Goal: Transaction & Acquisition: Purchase product/service

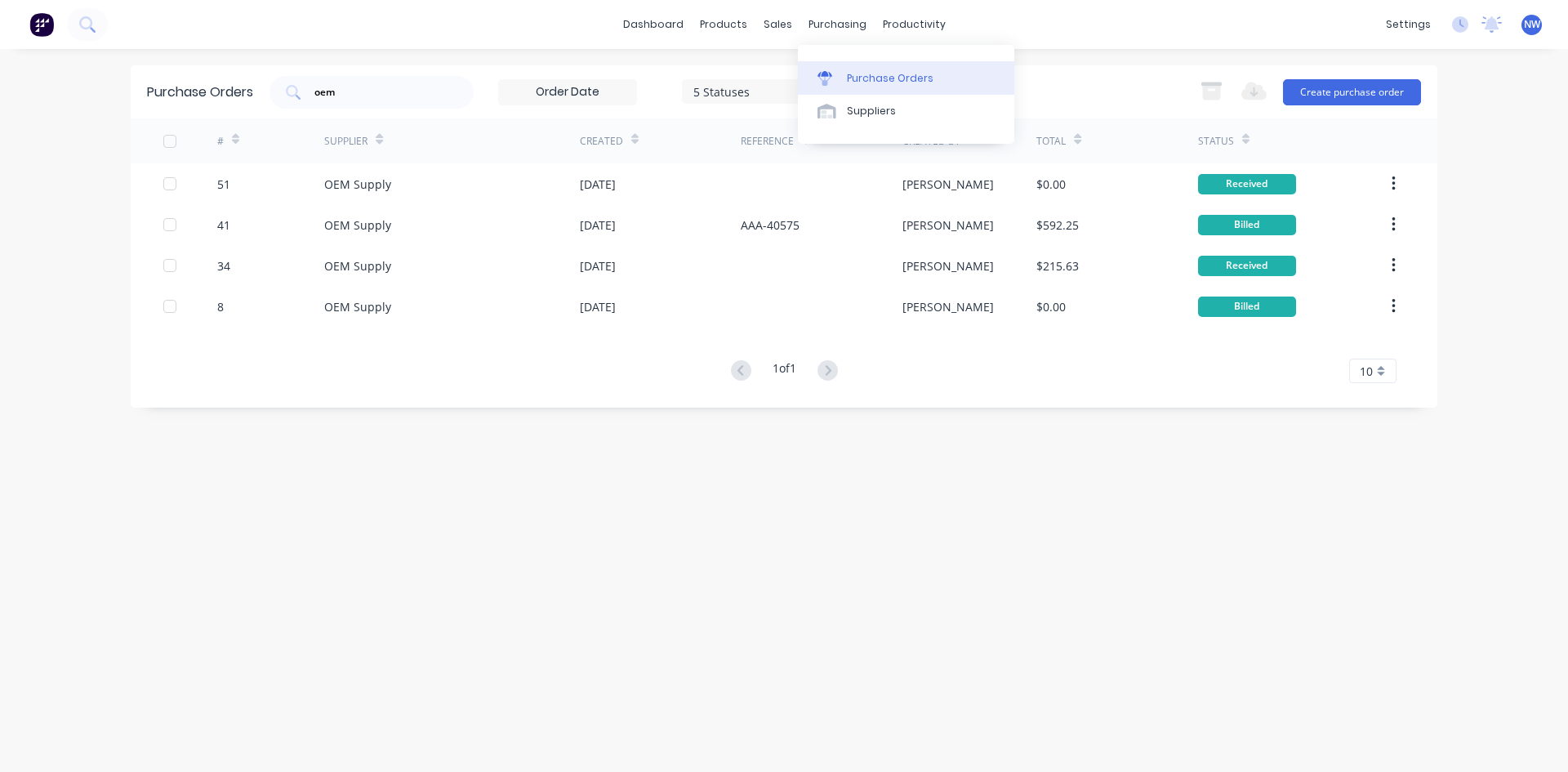
click at [860, 76] on div "Purchase Orders" at bounding box center [890, 78] width 86 height 14
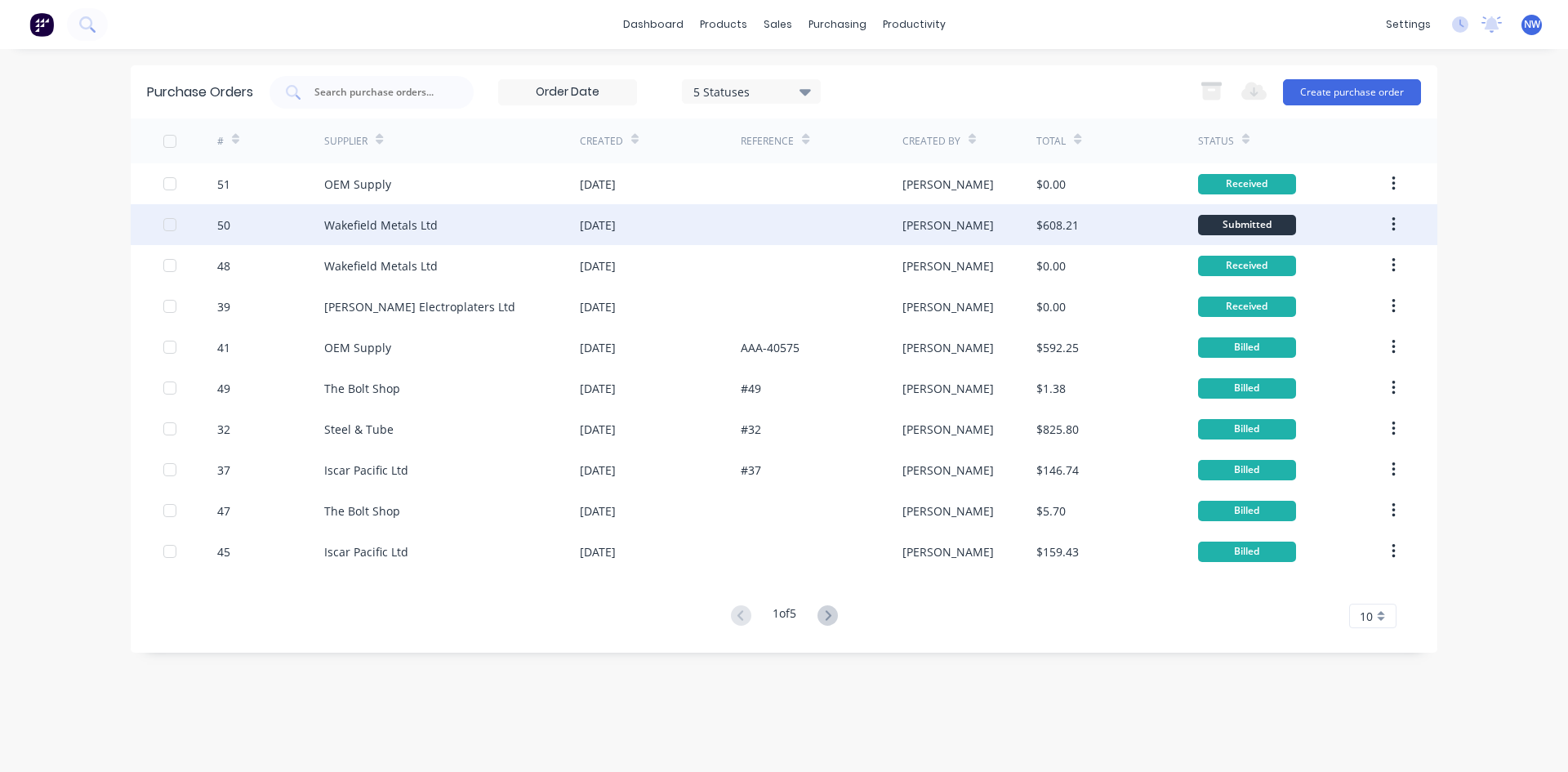
click at [683, 230] on div "[DATE]" at bounding box center [660, 224] width 161 height 40
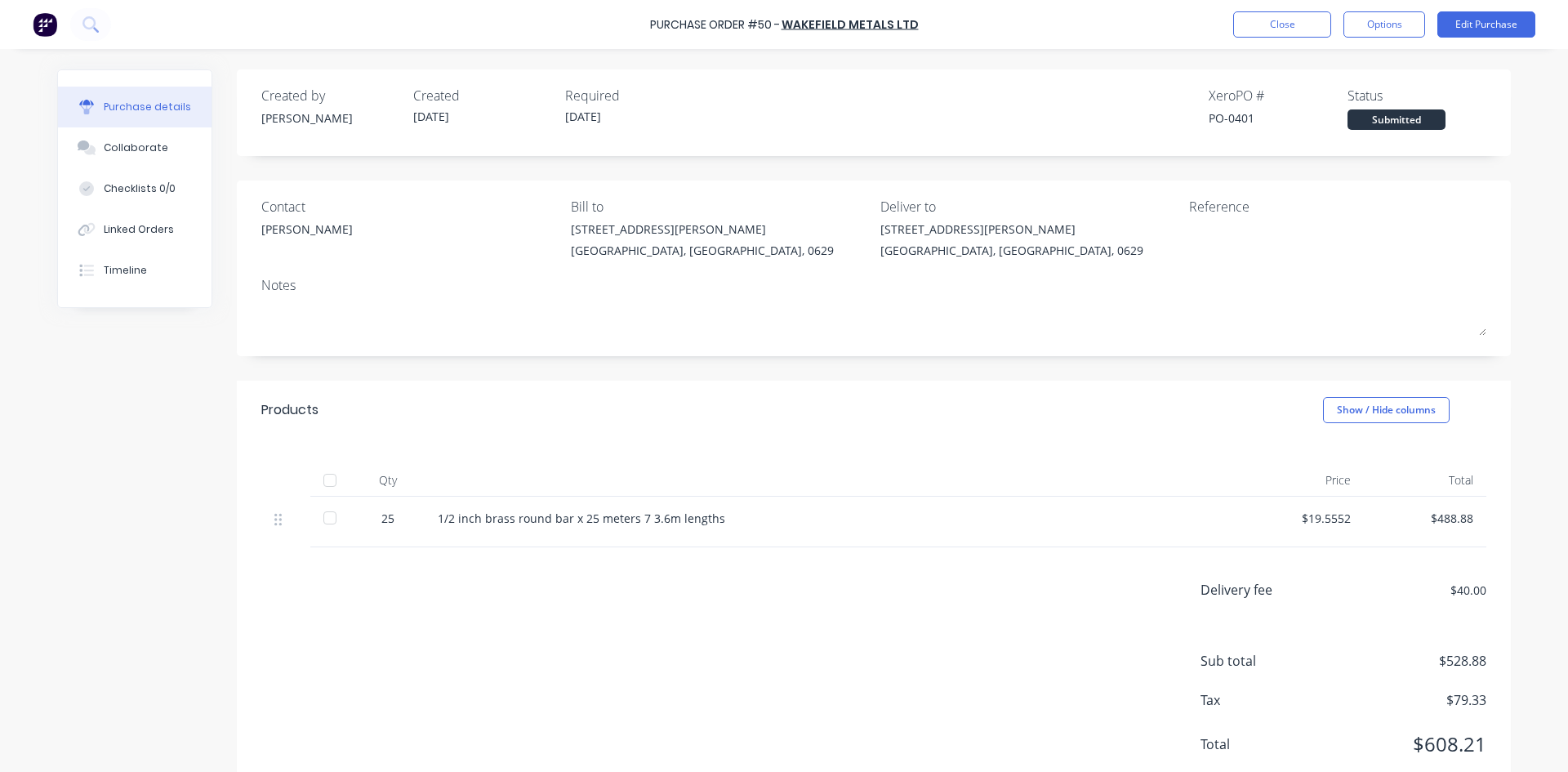
click at [324, 520] on div at bounding box center [330, 518] width 32 height 32
click at [1287, 31] on button "Close" at bounding box center [1282, 24] width 98 height 26
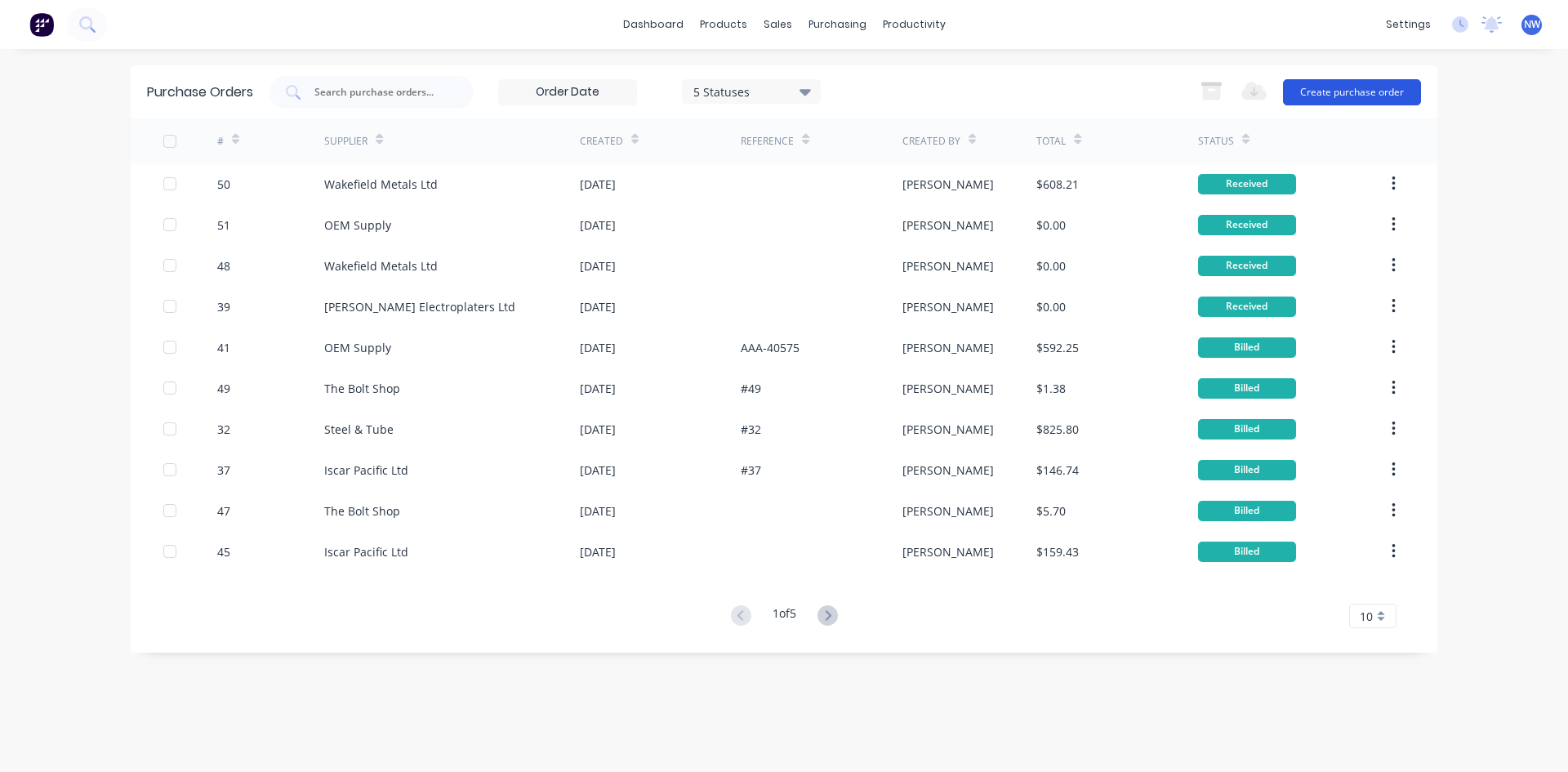
click at [1325, 95] on button "Create purchase order" at bounding box center [1352, 92] width 138 height 26
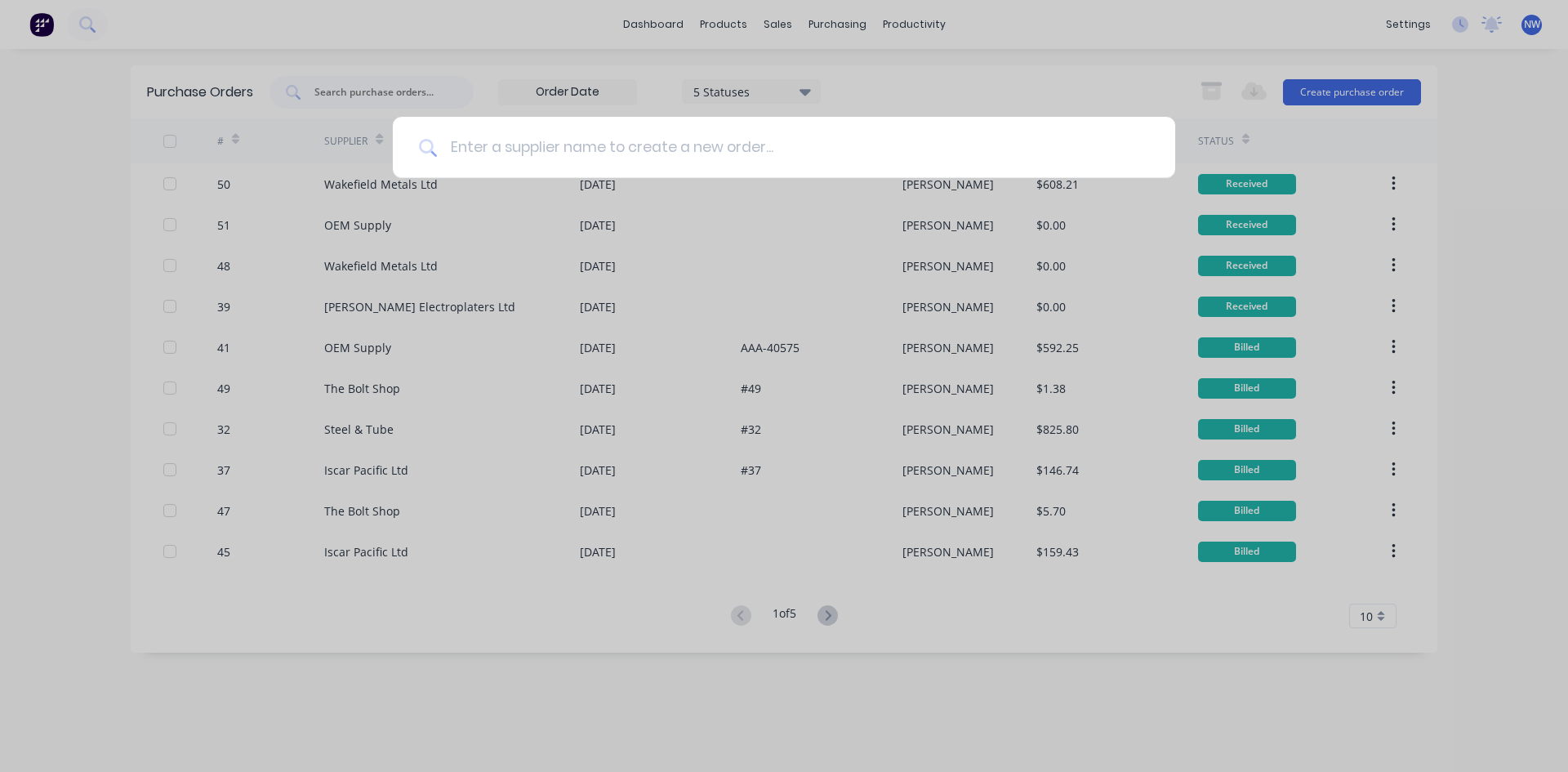
click at [528, 148] on input at bounding box center [793, 147] width 712 height 61
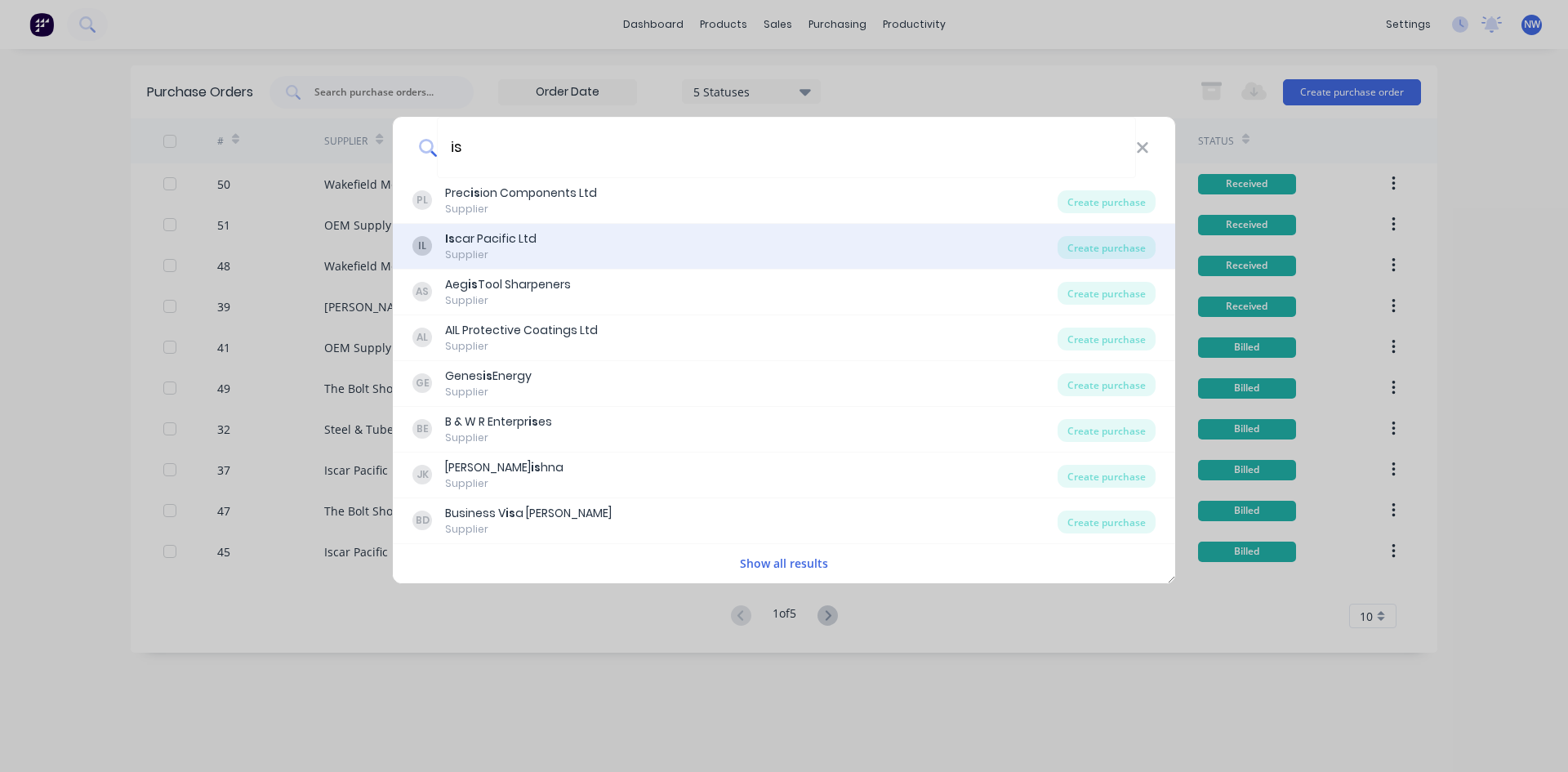
type input "is"
click at [569, 250] on div "IL Is car Pacific Ltd Supplier" at bounding box center [735, 246] width 646 height 31
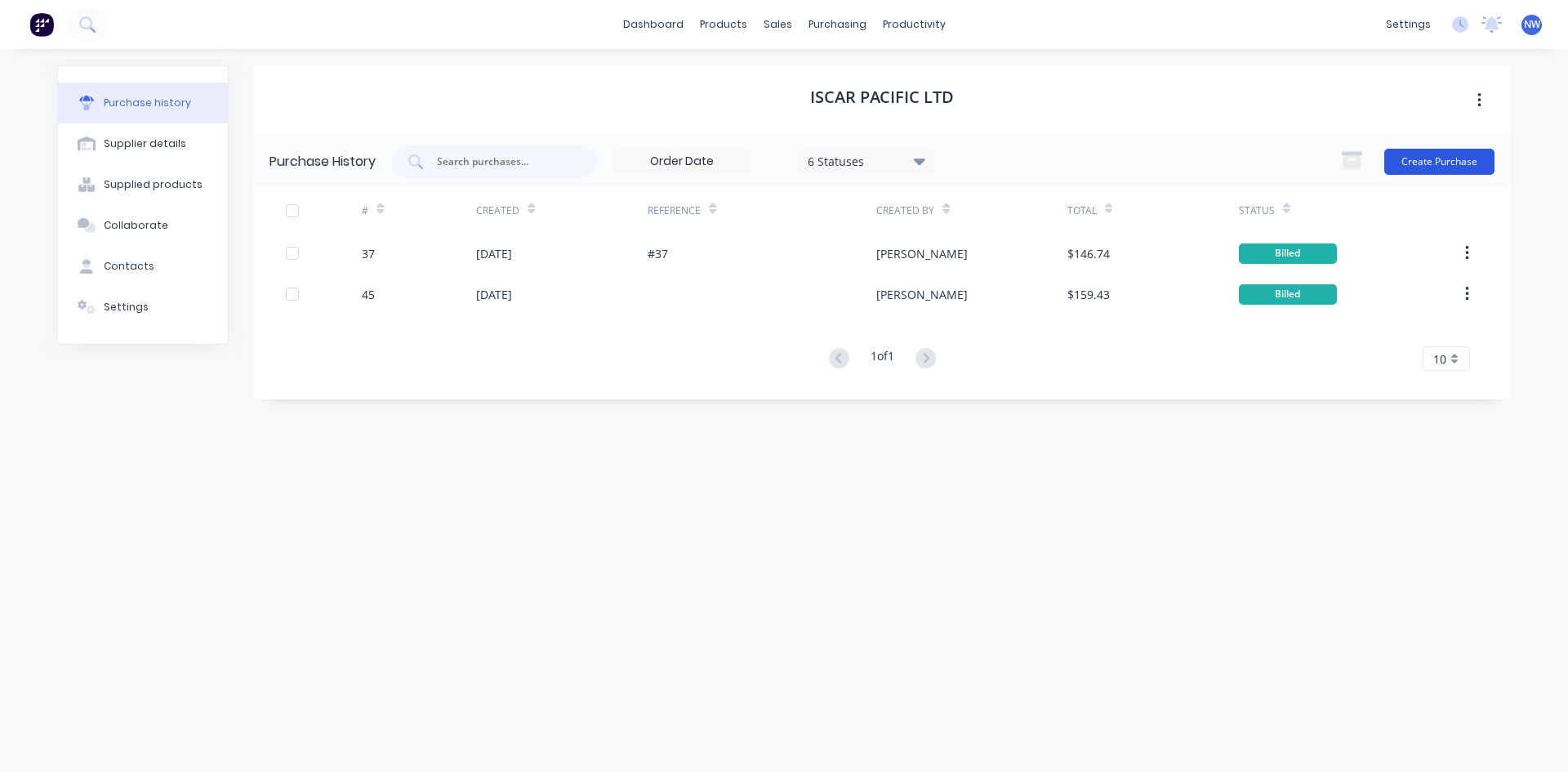
click at [1412, 168] on button "Create Purchase" at bounding box center [1440, 162] width 110 height 26
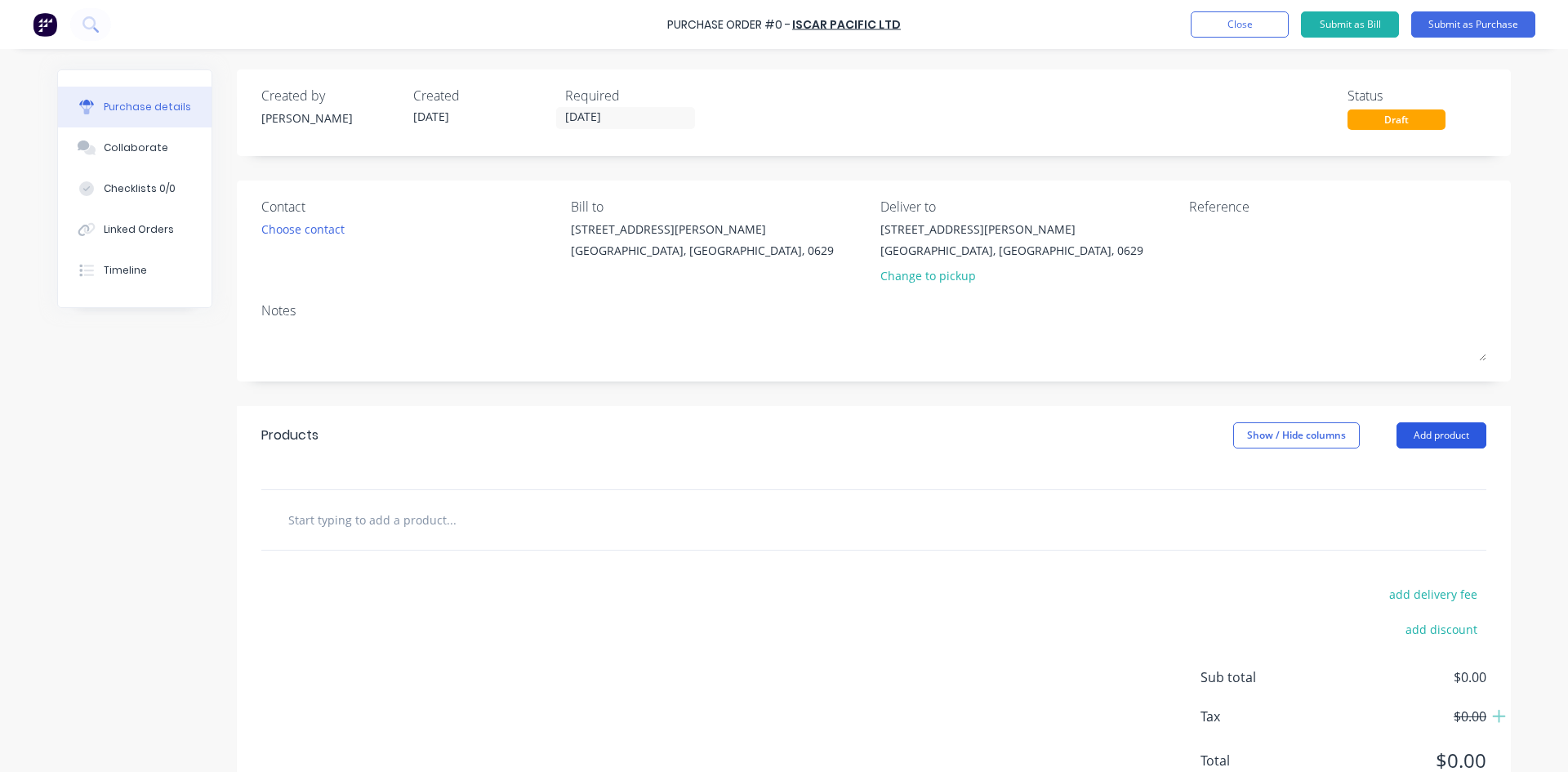
click at [1421, 439] on button "Add product" at bounding box center [1441, 434] width 90 height 26
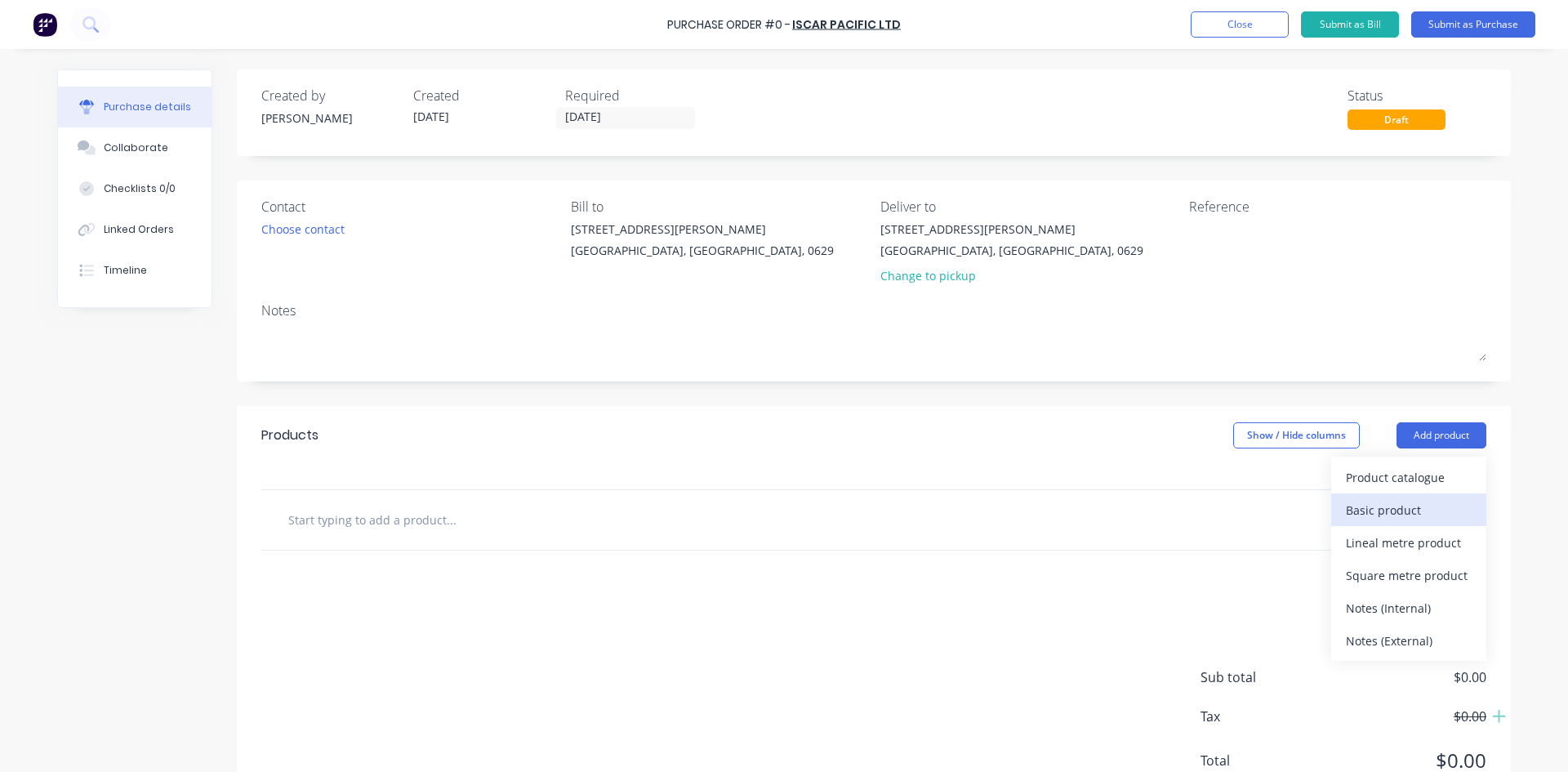
click at [1383, 507] on div "Basic product" at bounding box center [1409, 510] width 126 height 23
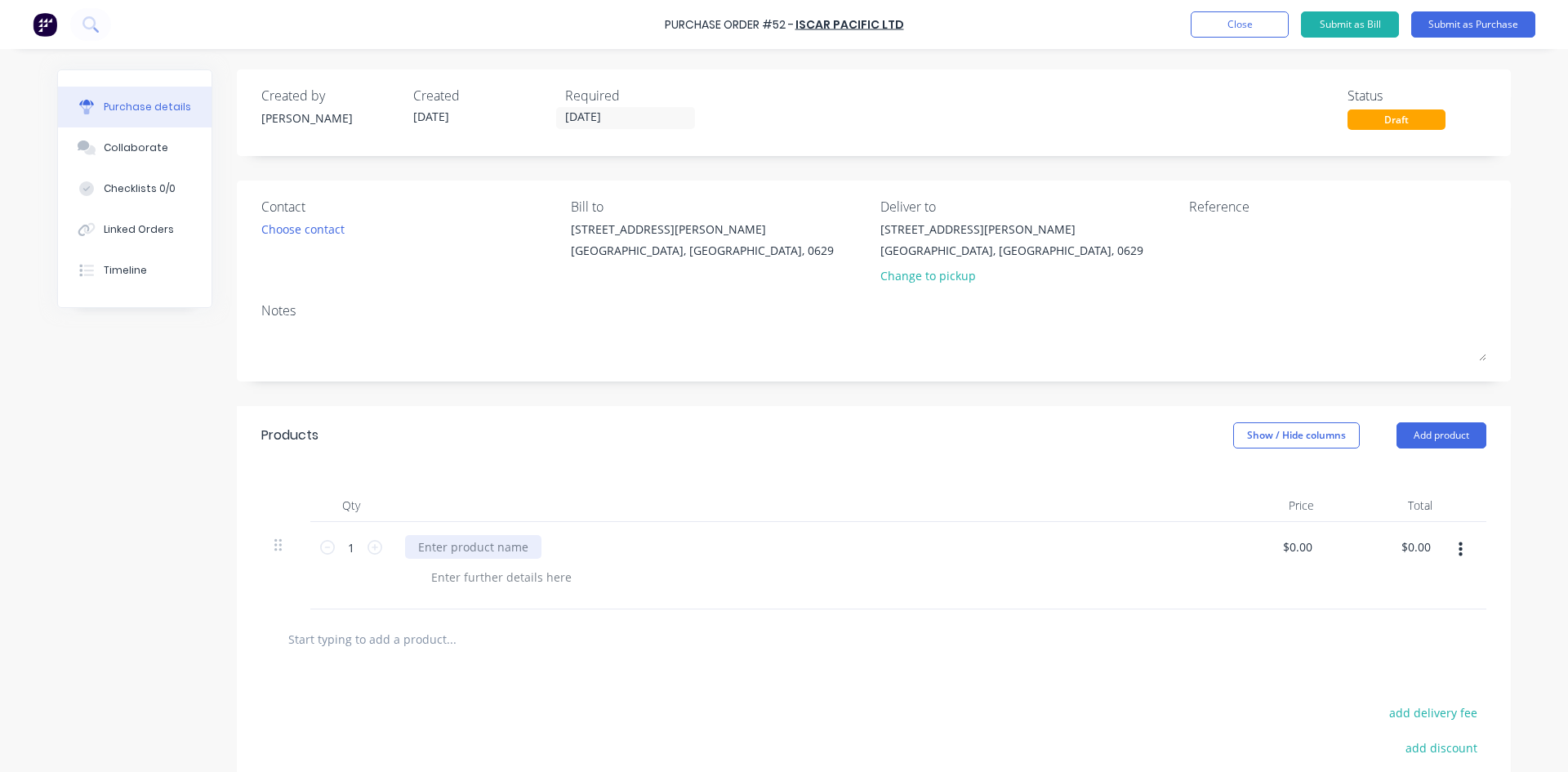
click at [488, 548] on div at bounding box center [473, 547] width 137 height 23
paste div
drag, startPoint x: 1072, startPoint y: 601, endPoint x: 1279, endPoint y: 527, distance: 219.8
click at [1072, 600] on div at bounding box center [807, 594] width 778 height 23
click at [1306, 546] on input "0.0000" at bounding box center [1298, 547] width 38 height 23
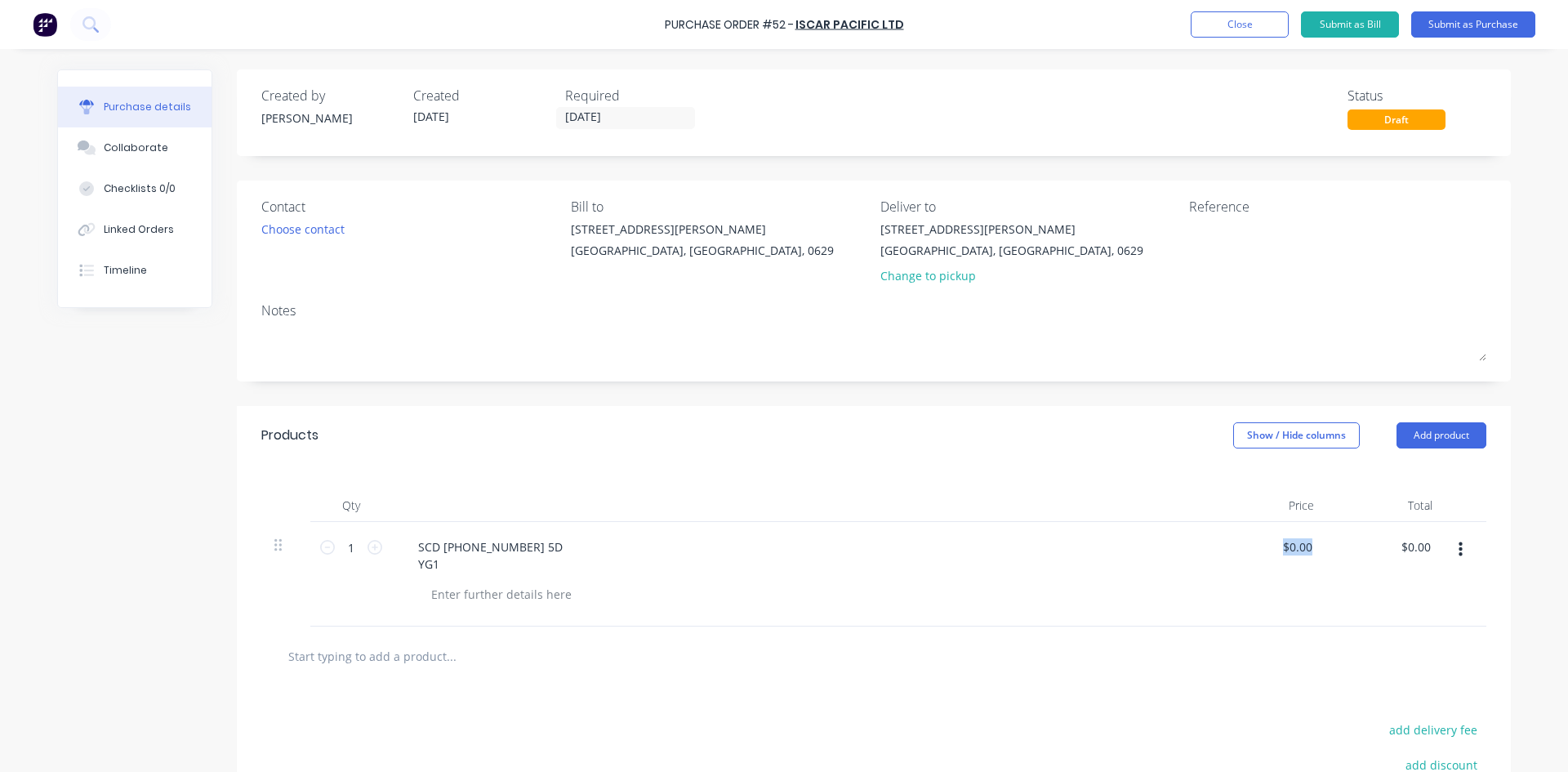
drag, startPoint x: 1323, startPoint y: 549, endPoint x: 1248, endPoint y: 547, distance: 75.0
click at [1248, 547] on div "1 1 SCD [PHONE_NUMBER] 5D YG1 $0.00 $0.00 $0.00 $0.00" at bounding box center [874, 574] width 1225 height 104
click at [1298, 548] on input "0" at bounding box center [1298, 547] width 38 height 23
type input "$49.50"
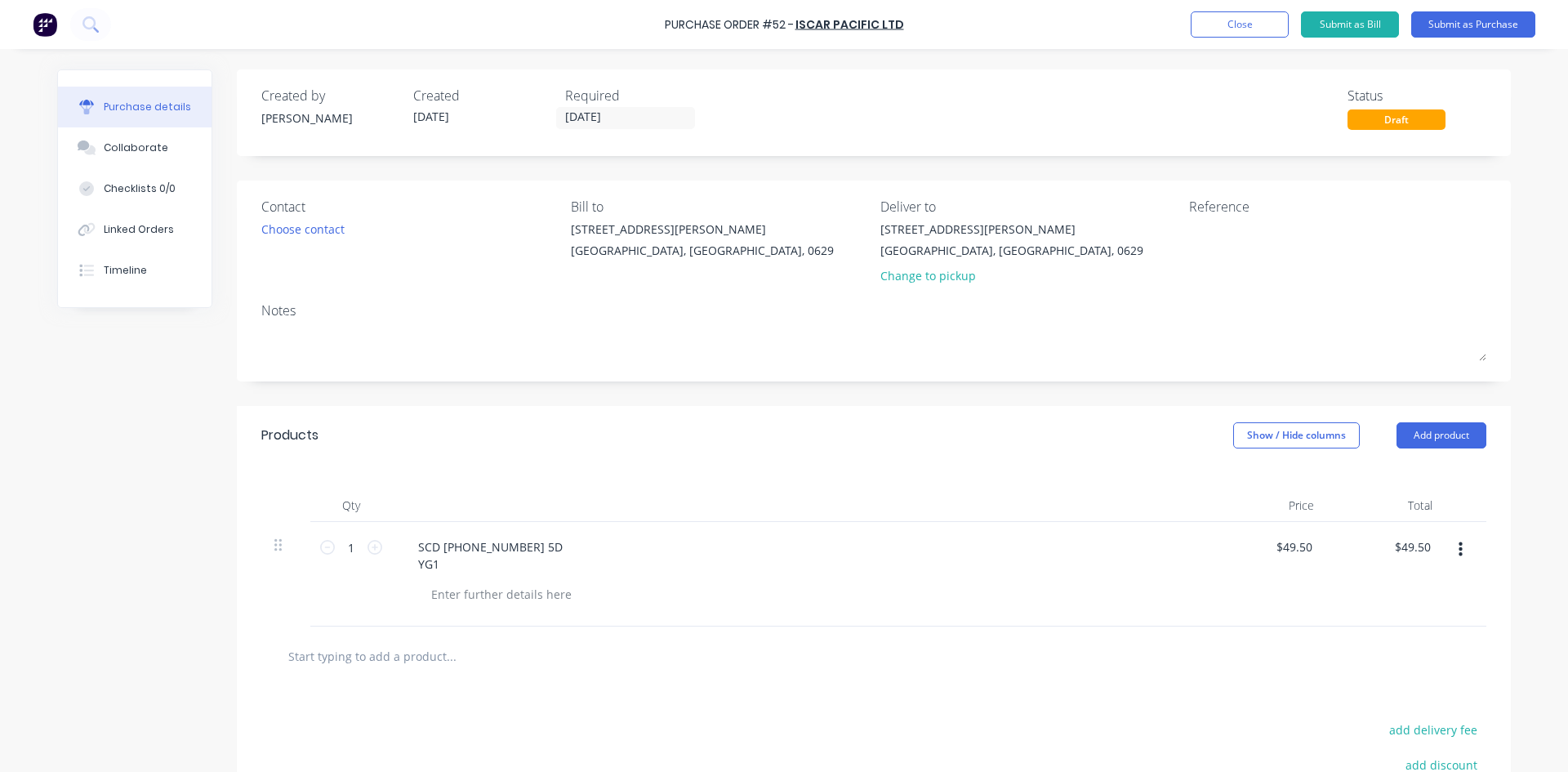
click at [1299, 587] on div "$49.50 $49.50" at bounding box center [1268, 574] width 119 height 104
click at [1416, 433] on button "Add product" at bounding box center [1441, 434] width 90 height 26
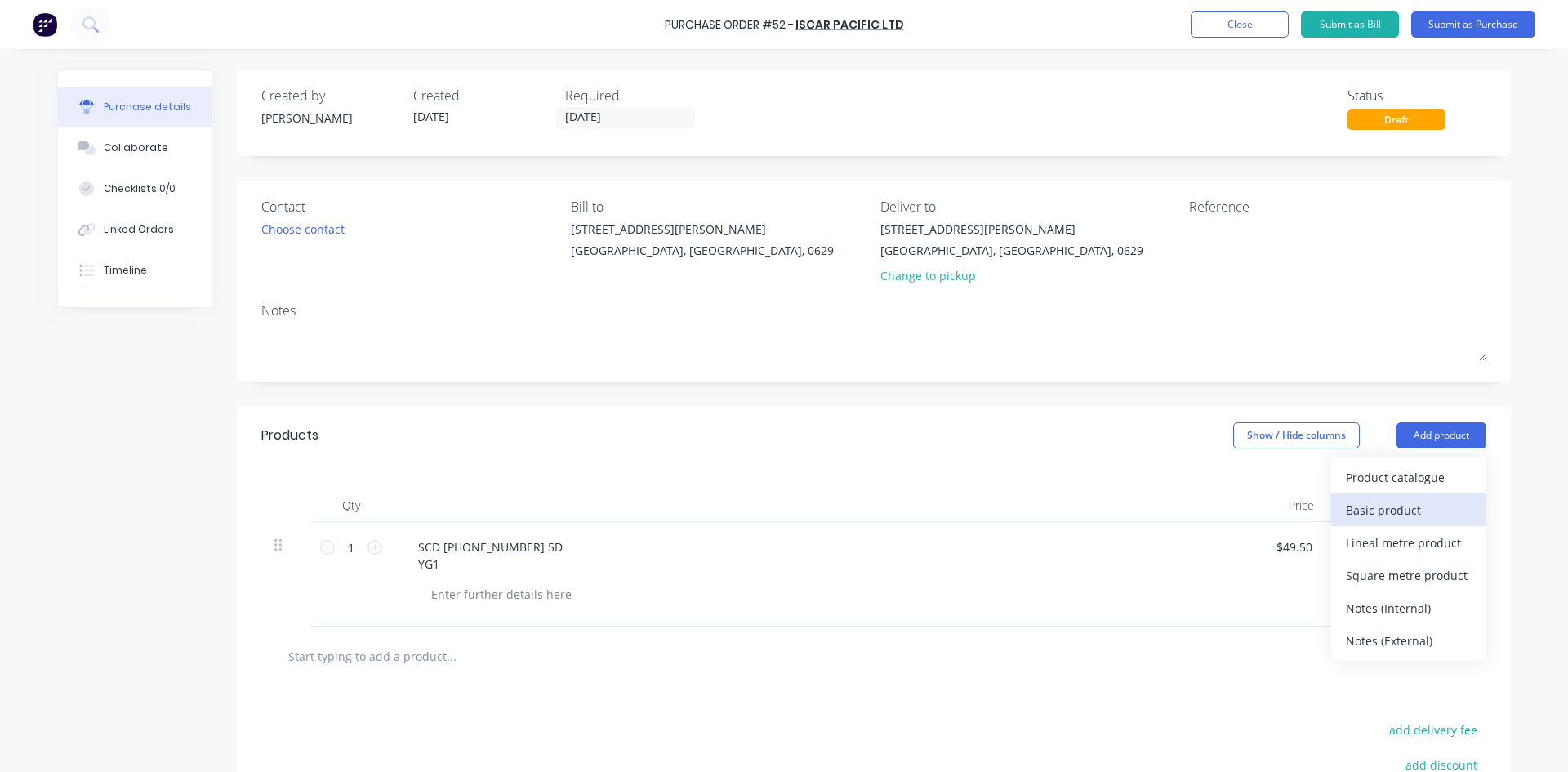
click at [1415, 503] on div "Basic product" at bounding box center [1409, 510] width 126 height 23
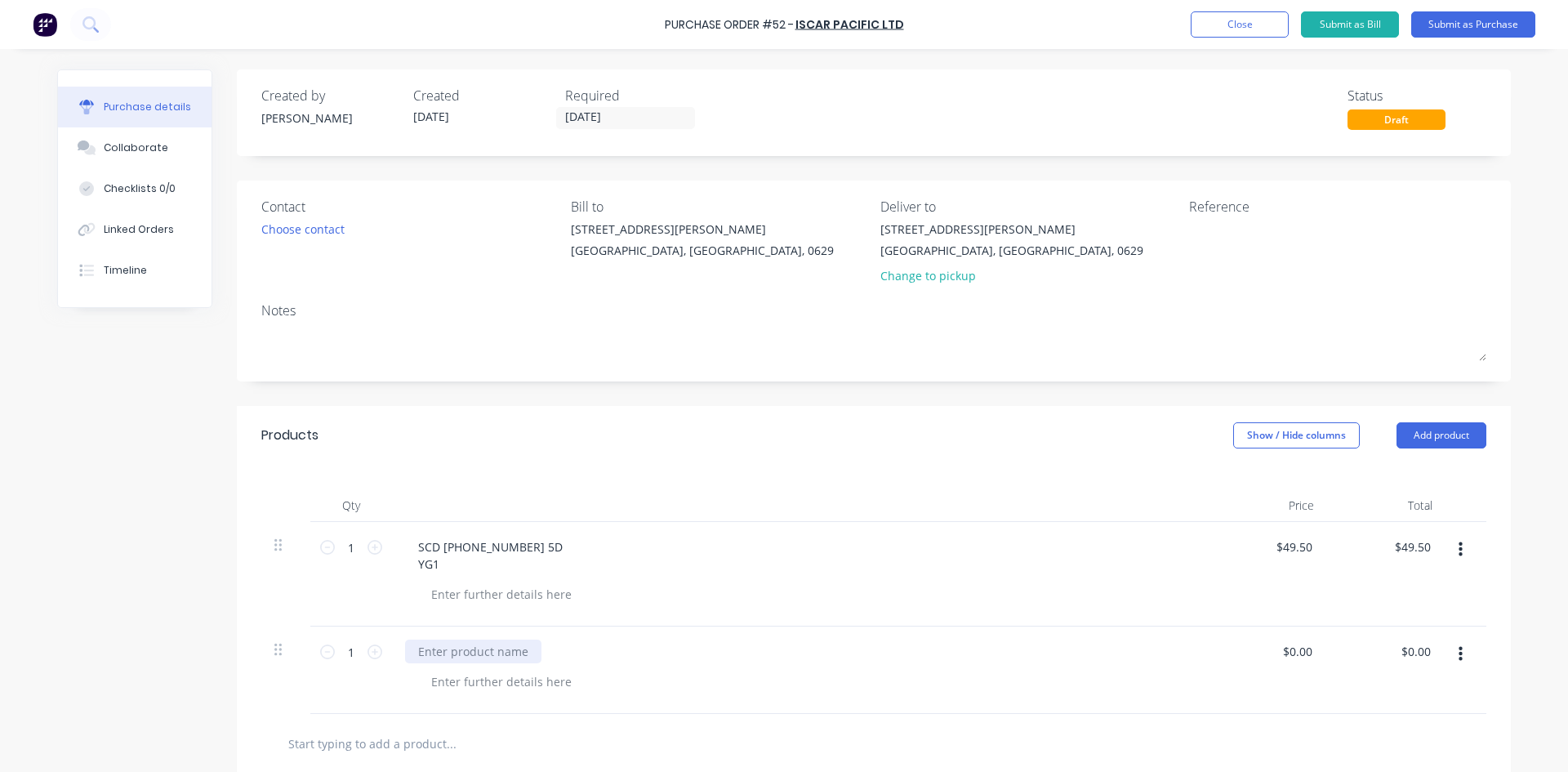
click at [427, 657] on div at bounding box center [473, 651] width 137 height 23
paste div
click at [827, 666] on div "SCD [PHONE_NUMBER] 5D YG1" at bounding box center [800, 659] width 791 height 40
click at [1288, 646] on input "0.00" at bounding box center [1298, 651] width 38 height 23
click at [1159, 683] on div "SCD [PHONE_NUMBER] 5D YG1" at bounding box center [801, 679] width 817 height 104
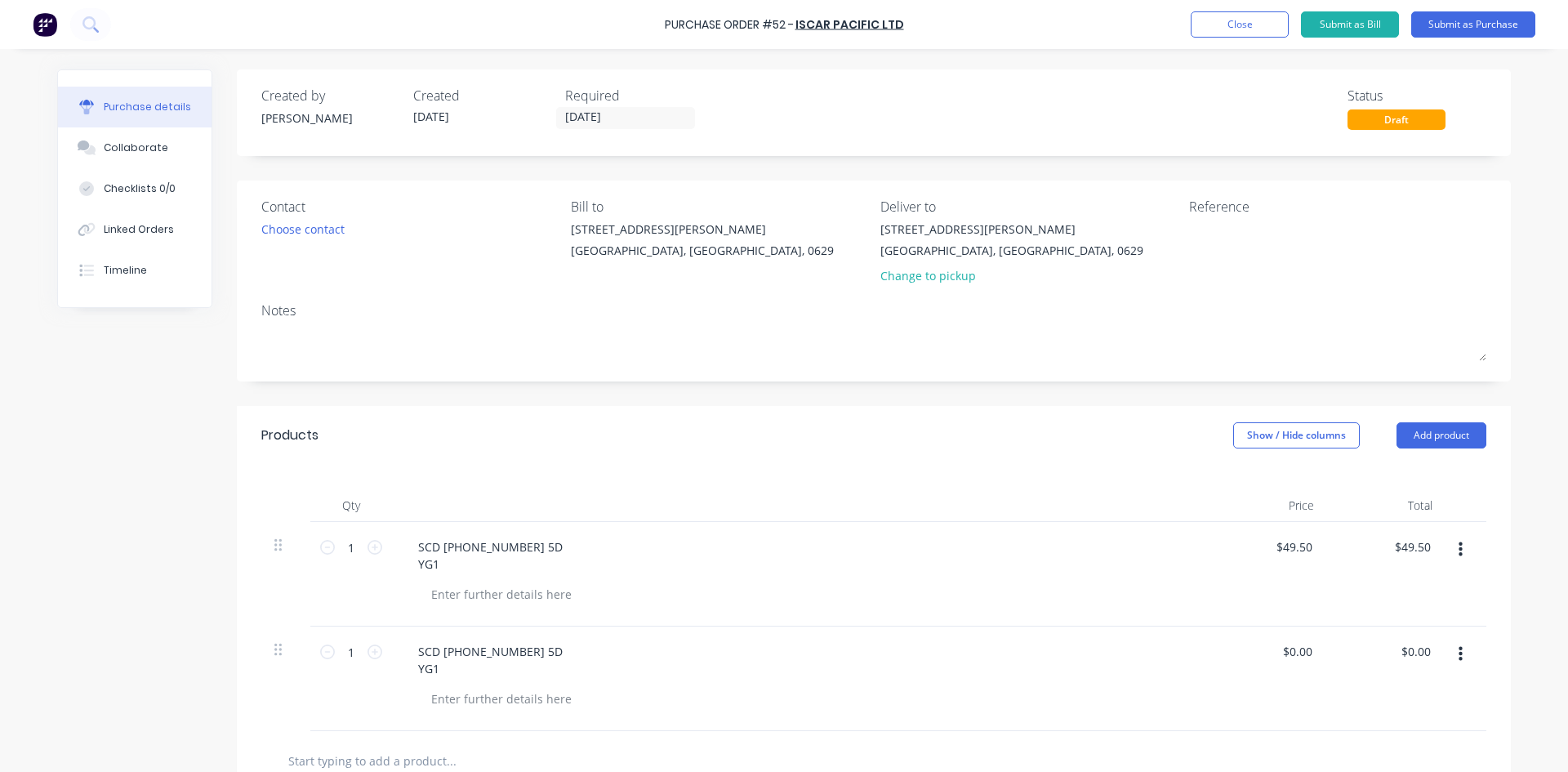
click at [1319, 654] on div "$0.00 $0.00" at bounding box center [1268, 679] width 119 height 104
click at [1313, 654] on div "$0.00 $0.00" at bounding box center [1300, 651] width 44 height 23
click at [1295, 649] on input "0.00" at bounding box center [1298, 651] width 38 height 23
type input "$49.50"
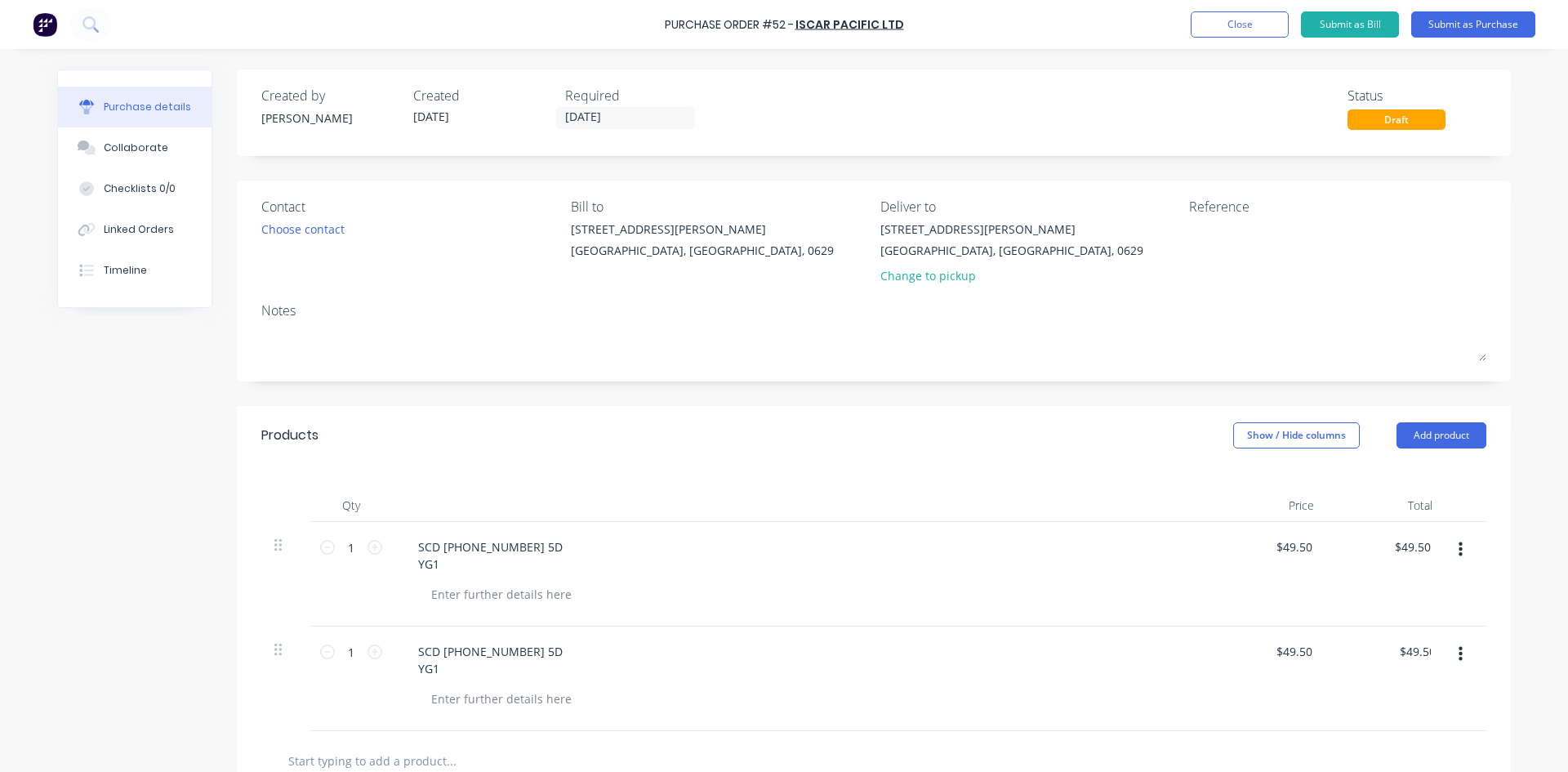
click at [1284, 685] on div "$49.50 049.50" at bounding box center [1268, 679] width 119 height 104
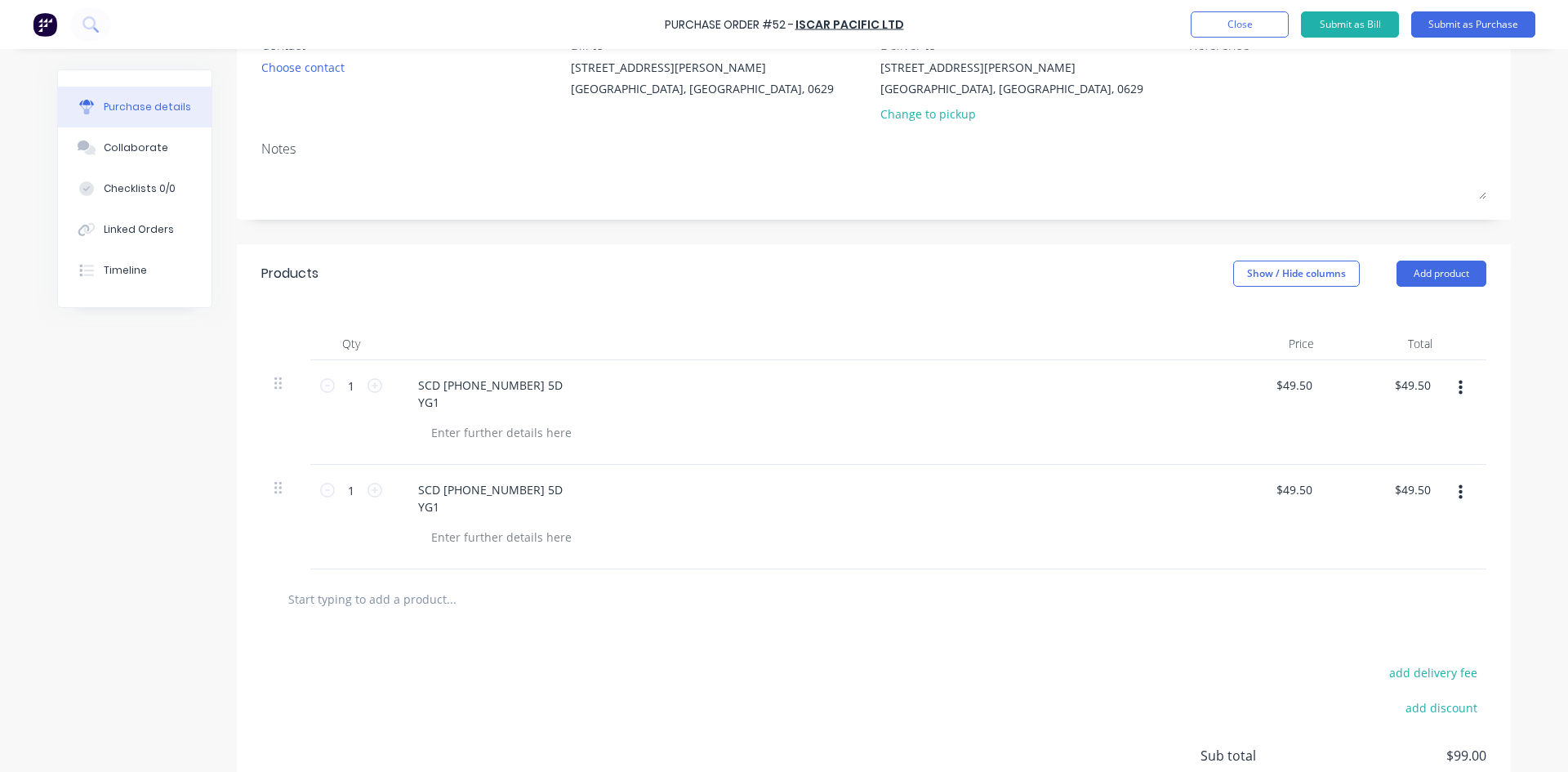
scroll to position [163, 0]
click at [1419, 268] on button "Add product" at bounding box center [1441, 271] width 90 height 26
click at [1419, 349] on div "Basic product" at bounding box center [1409, 347] width 126 height 23
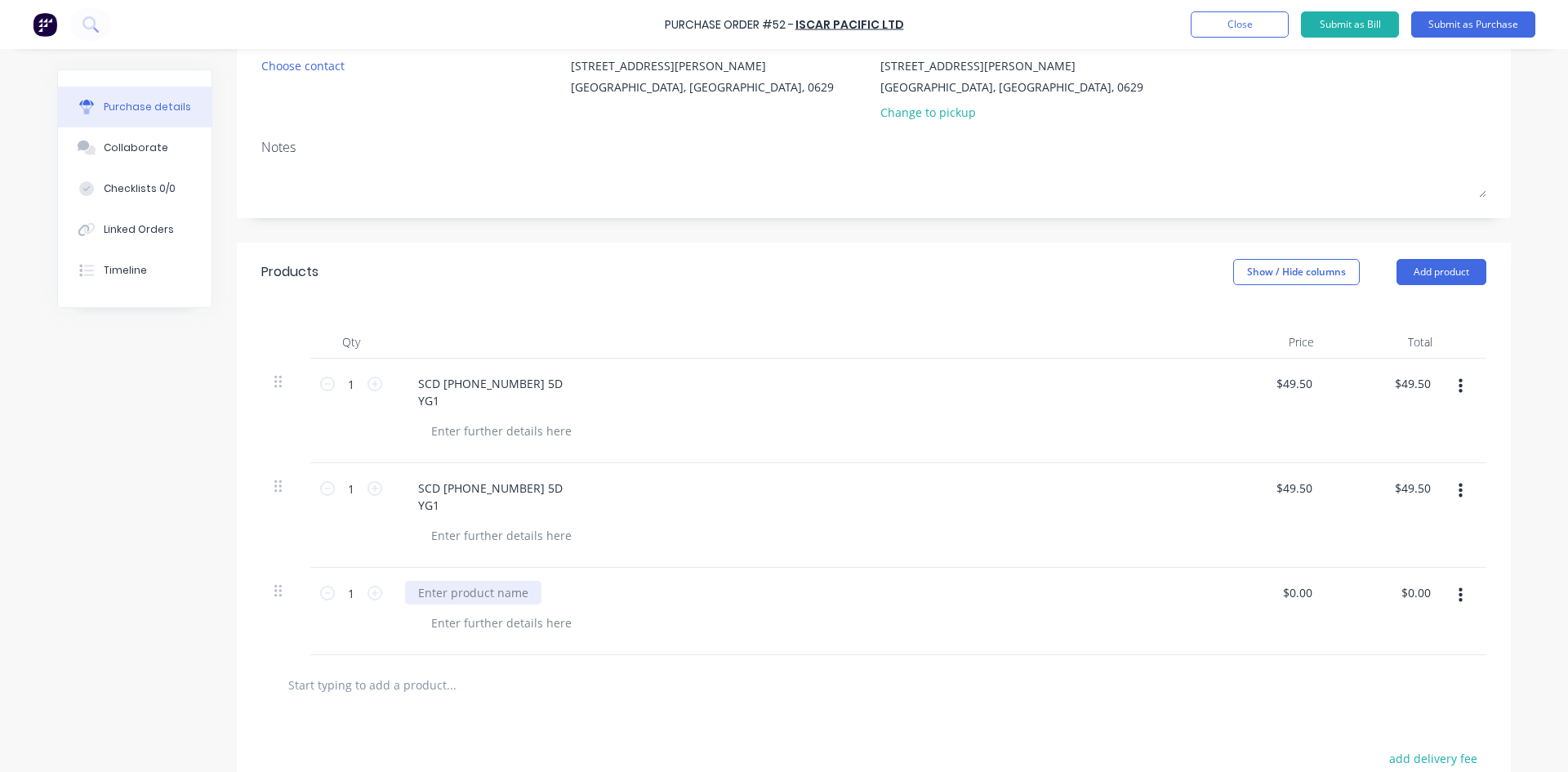
click at [441, 589] on div at bounding box center [473, 592] width 137 height 23
paste div
click at [1303, 590] on input "0.00" at bounding box center [1300, 592] width 31 height 23
click at [1270, 593] on input "0.0055.1" at bounding box center [1289, 592] width 53 height 23
type input "$55.10"
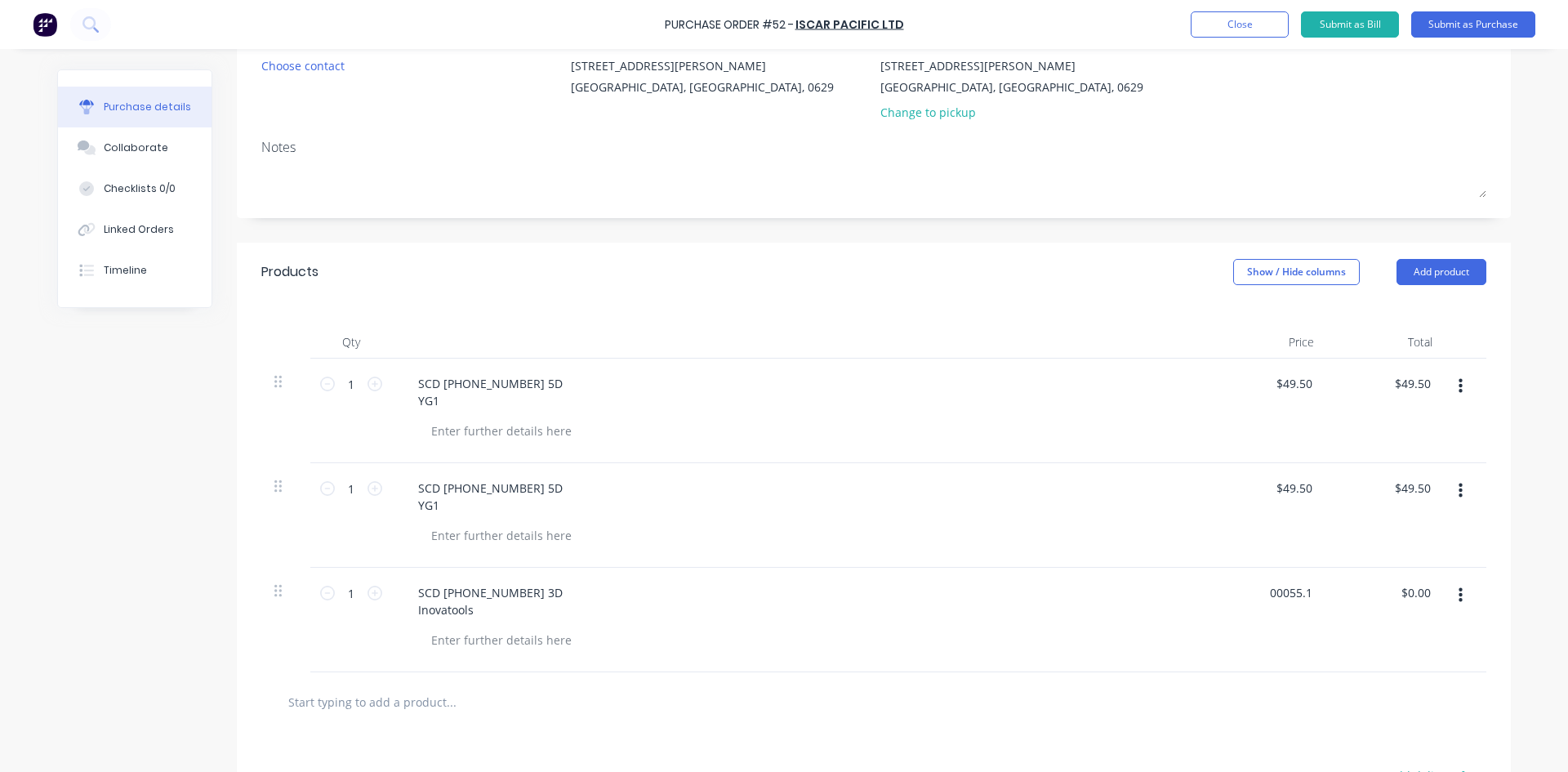
type input "$55.10"
click at [1294, 641] on div "$55.10 00055.1" at bounding box center [1268, 619] width 119 height 104
click at [1418, 280] on button "Add product" at bounding box center [1441, 271] width 90 height 26
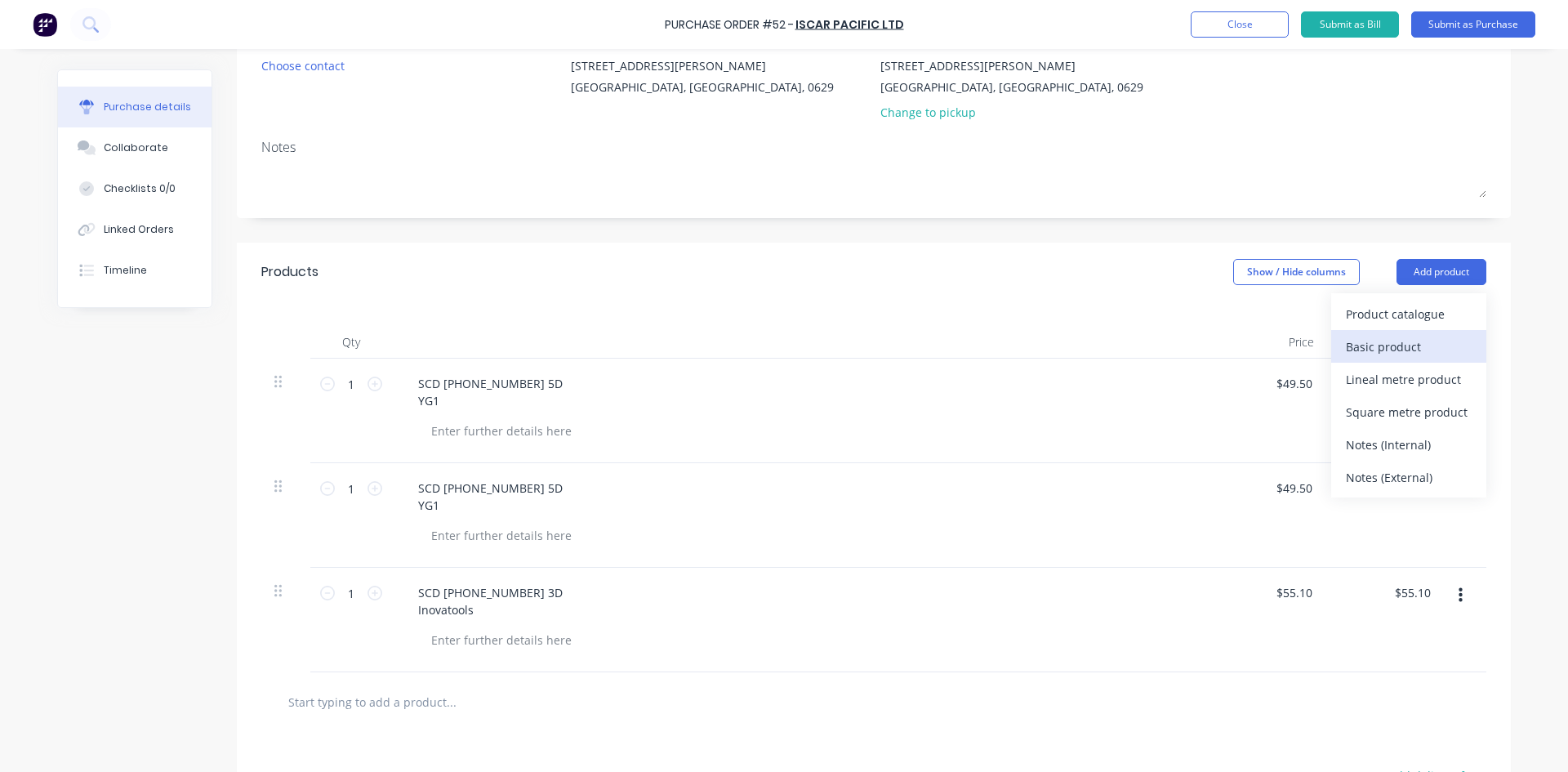
click at [1405, 347] on div "Basic product" at bounding box center [1409, 347] width 126 height 23
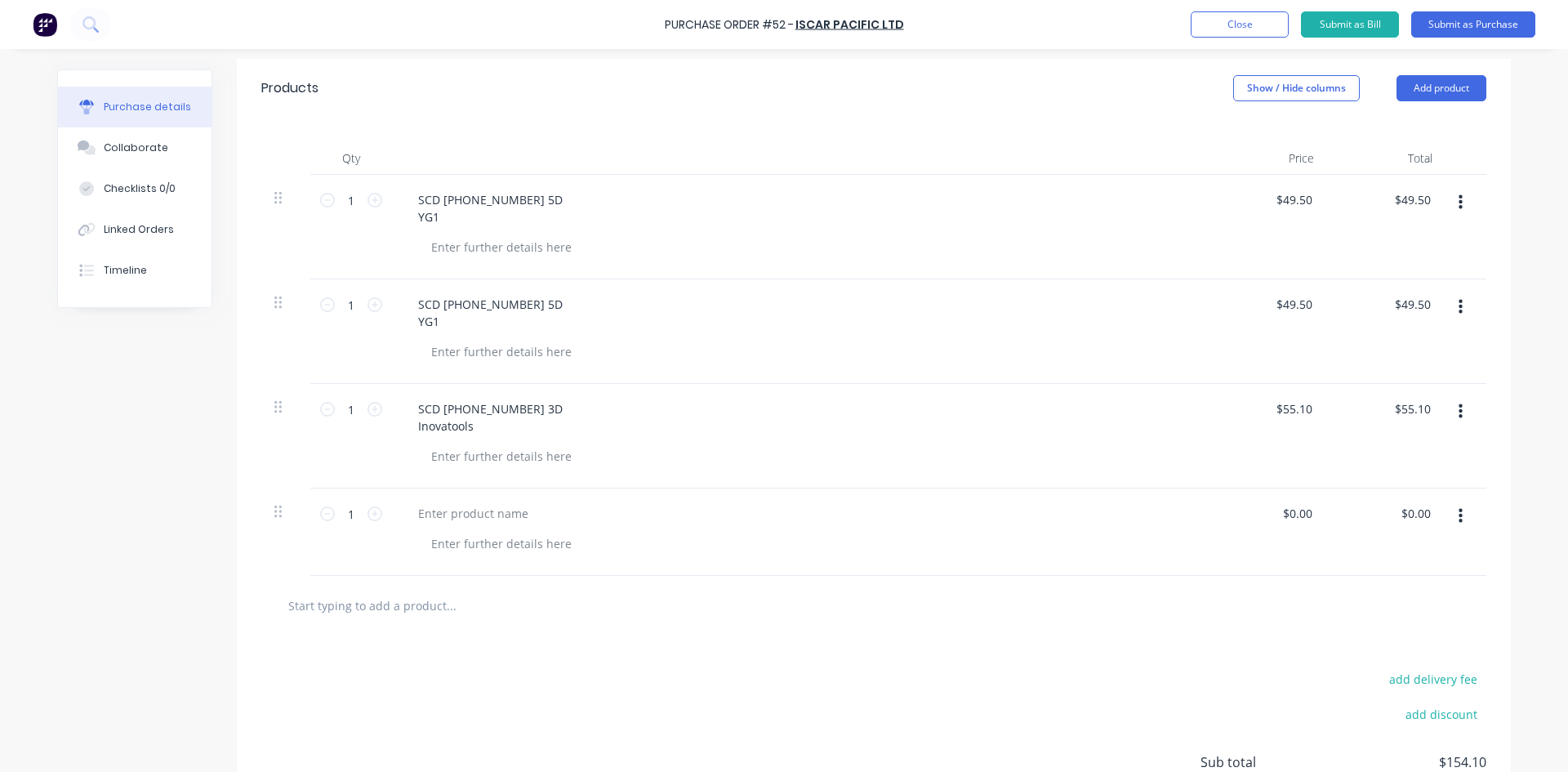
scroll to position [332, 0]
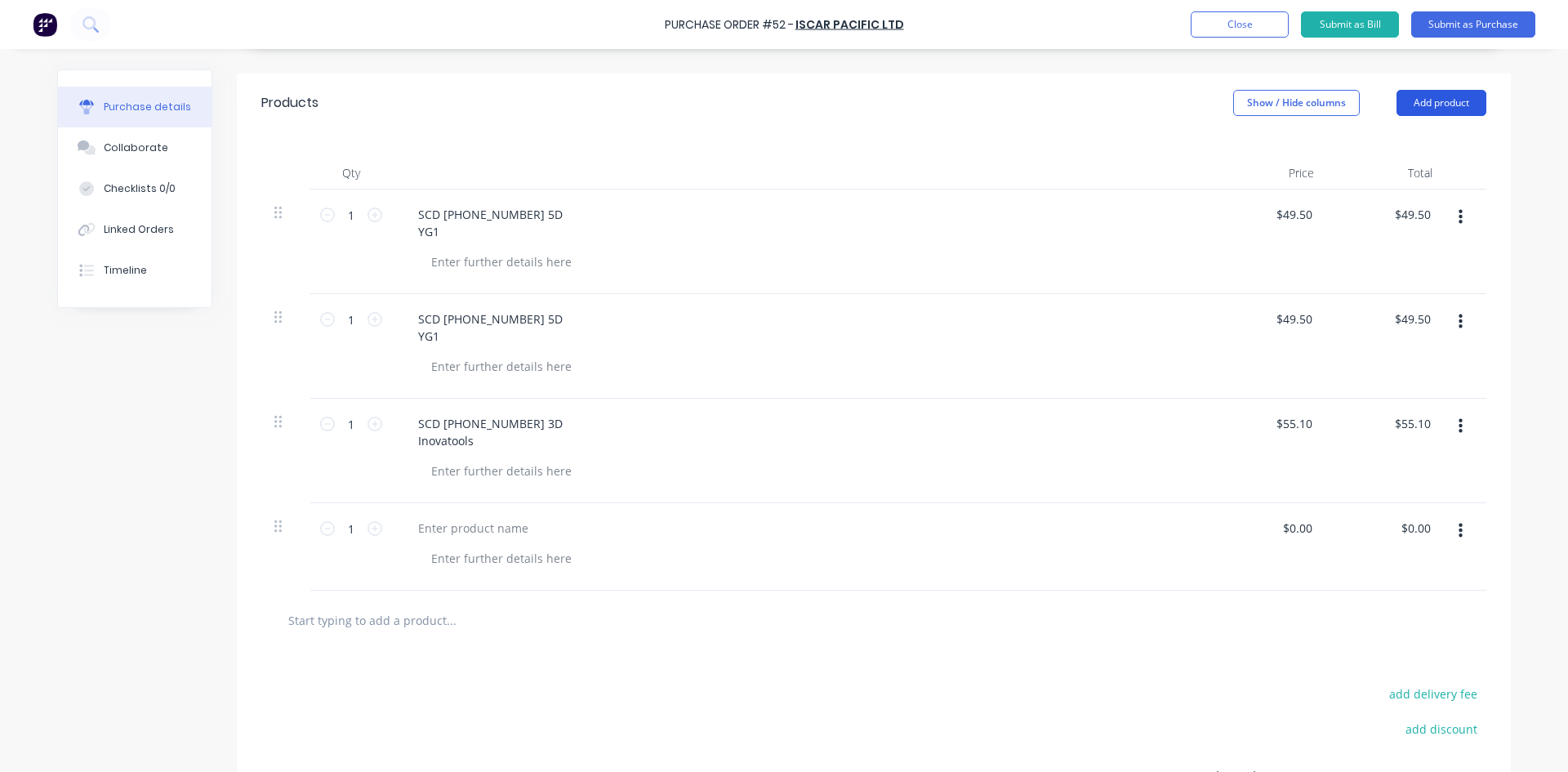
click at [1434, 101] on button "Add product" at bounding box center [1441, 102] width 90 height 26
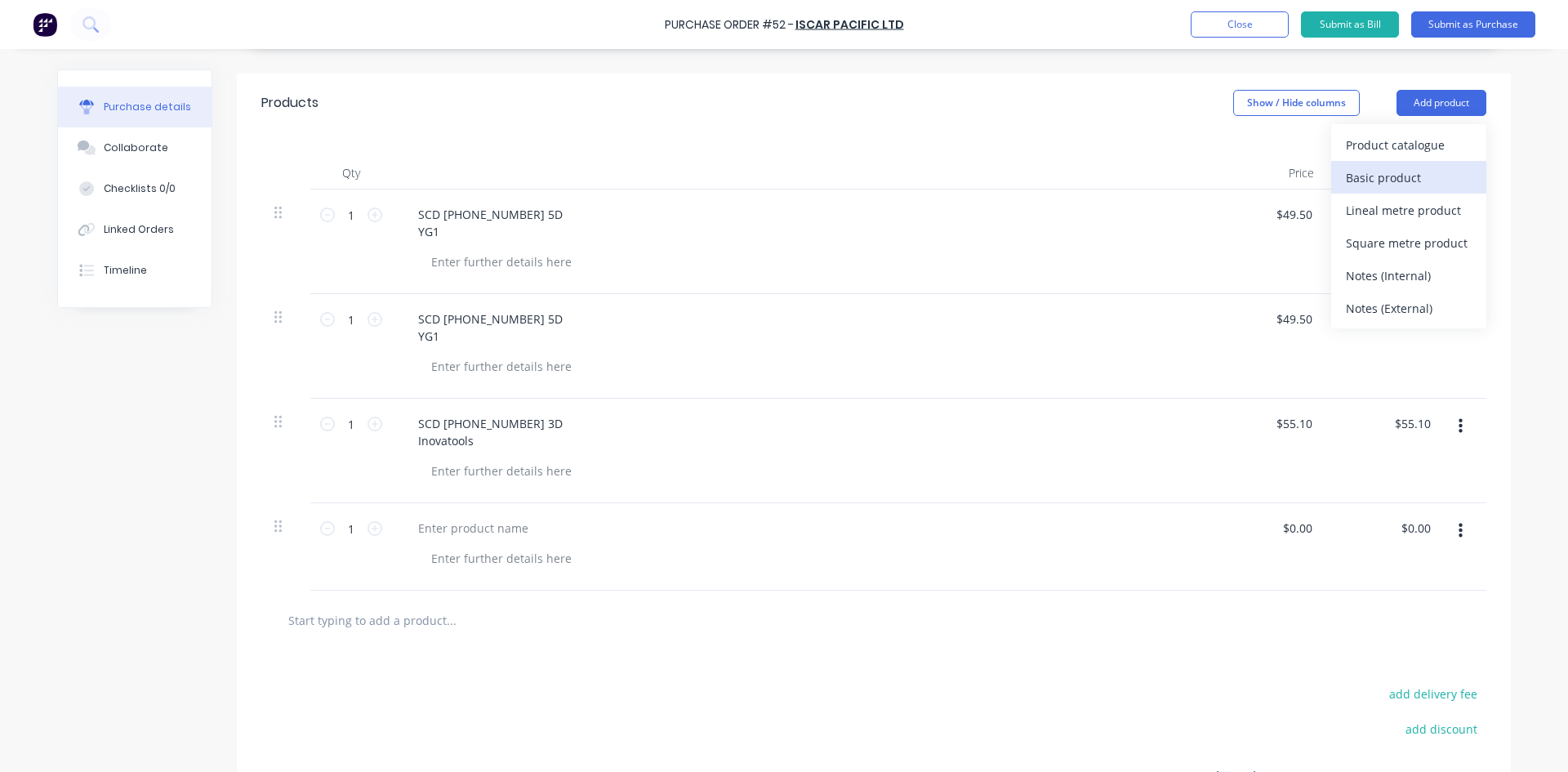
click at [1414, 175] on div "Basic product" at bounding box center [1409, 178] width 126 height 23
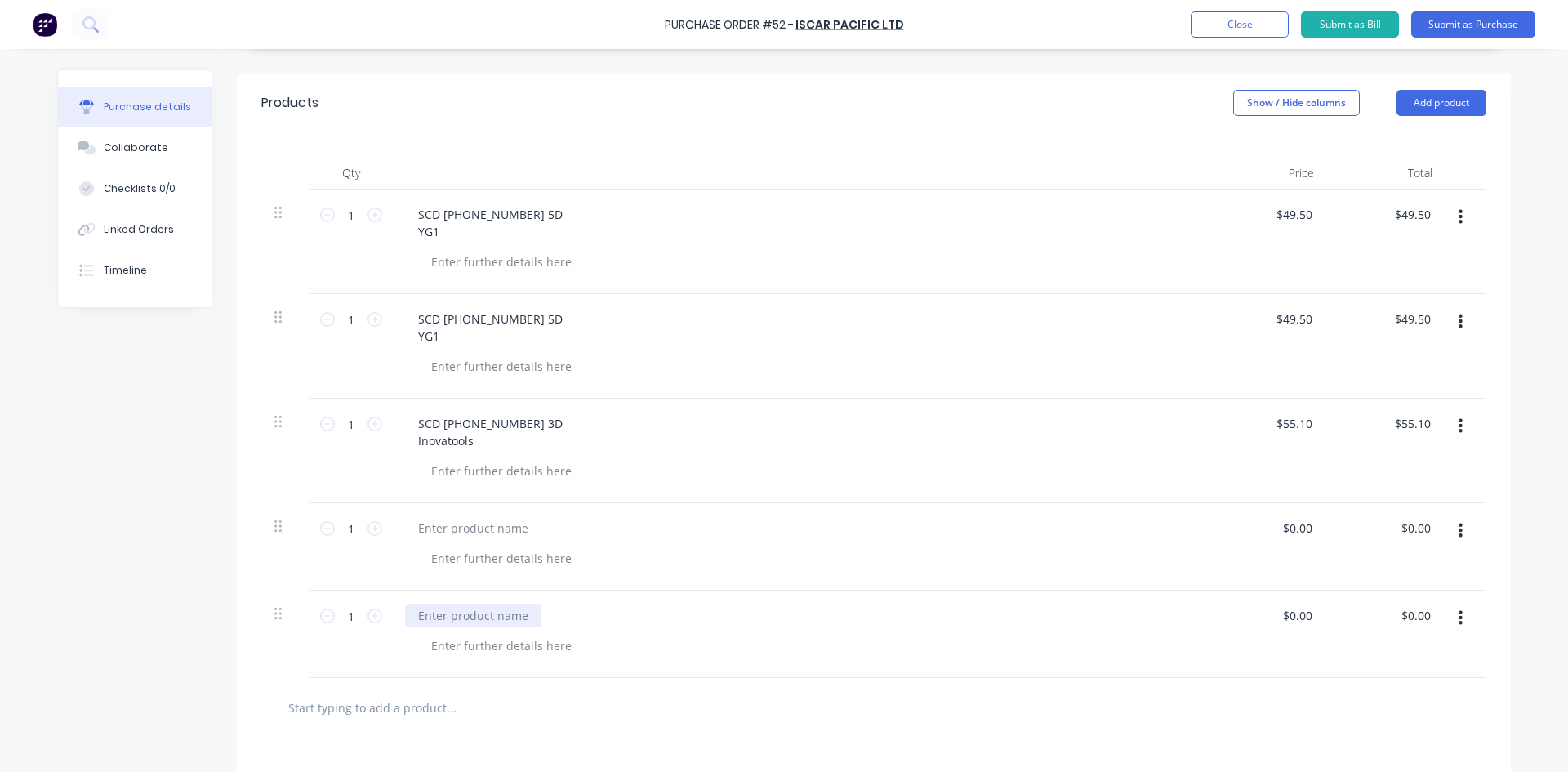
click at [487, 612] on div at bounding box center [473, 615] width 137 height 23
paste div
click at [698, 647] on div "SCD [PHONE_NUMBER] 5D YG1" at bounding box center [801, 643] width 817 height 104
click at [1306, 612] on input "0.00" at bounding box center [1300, 615] width 31 height 23
drag, startPoint x: 1306, startPoint y: 612, endPoint x: 1260, endPoint y: 612, distance: 46.0
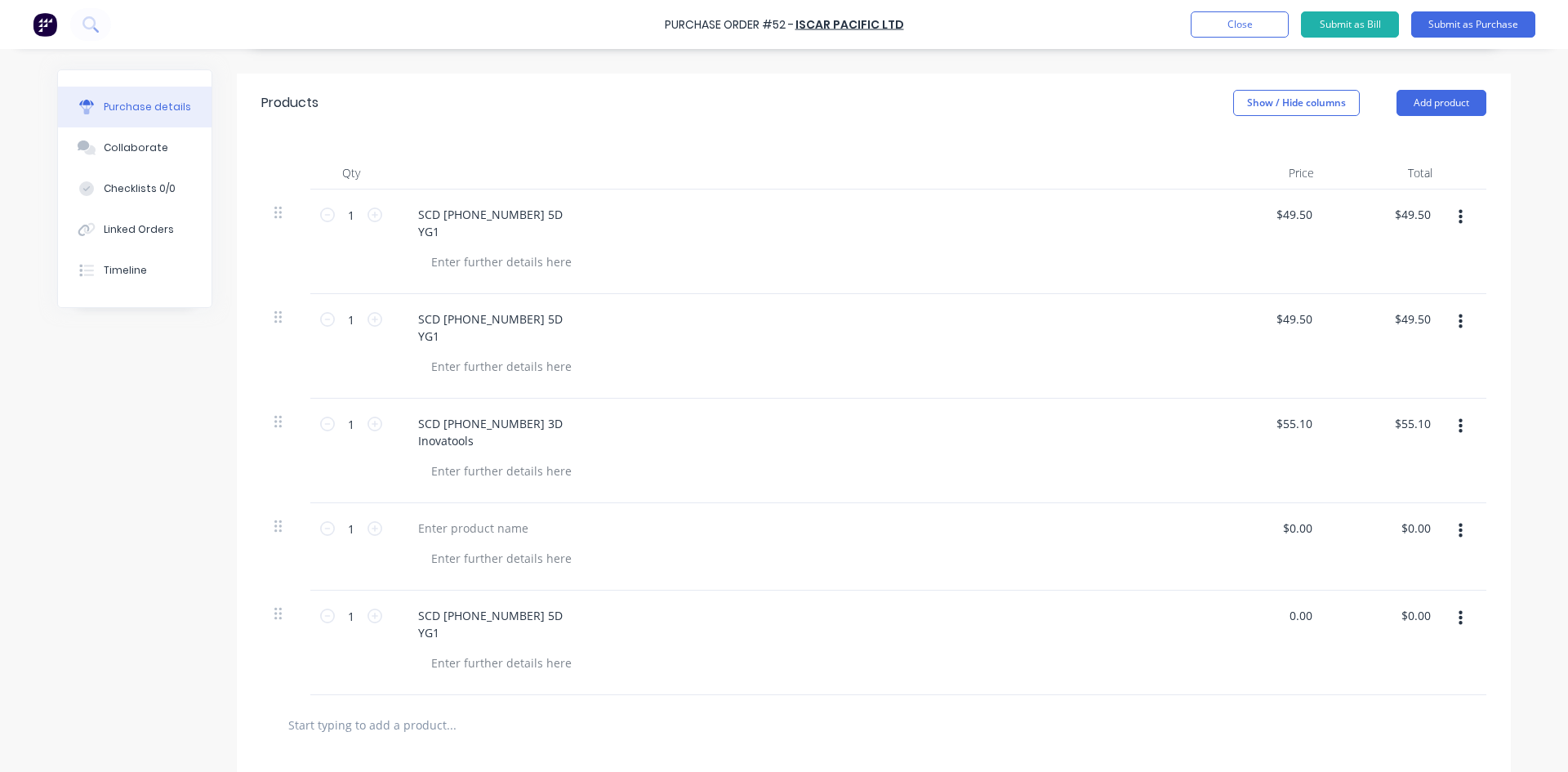
click at [1260, 612] on div "0.00 0.00" at bounding box center [1268, 643] width 119 height 104
type input "$49.50"
click at [1350, 585] on div "$0.00 $0.00" at bounding box center [1387, 546] width 119 height 87
click at [480, 523] on div at bounding box center [473, 528] width 137 height 23
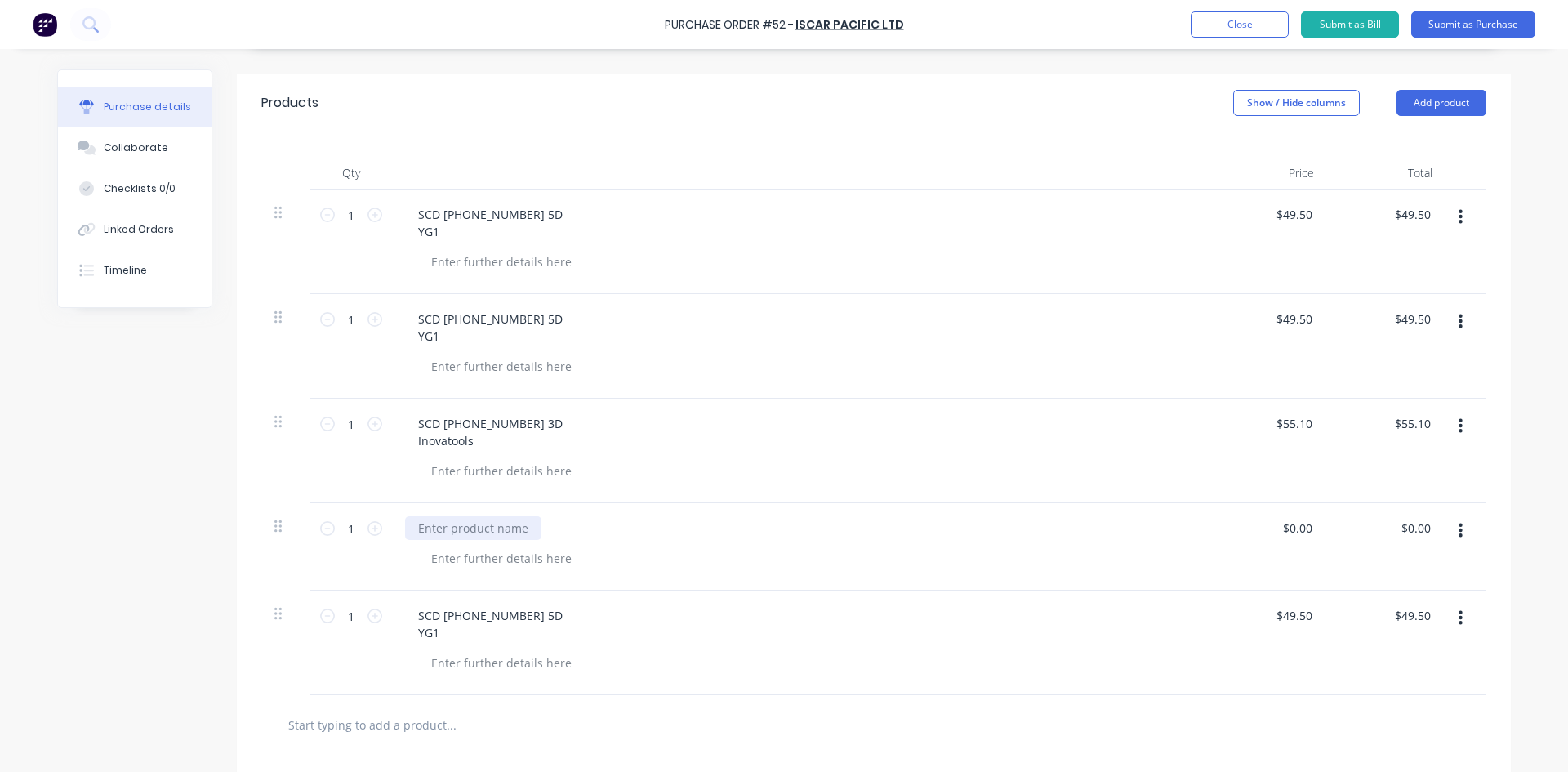
paste div
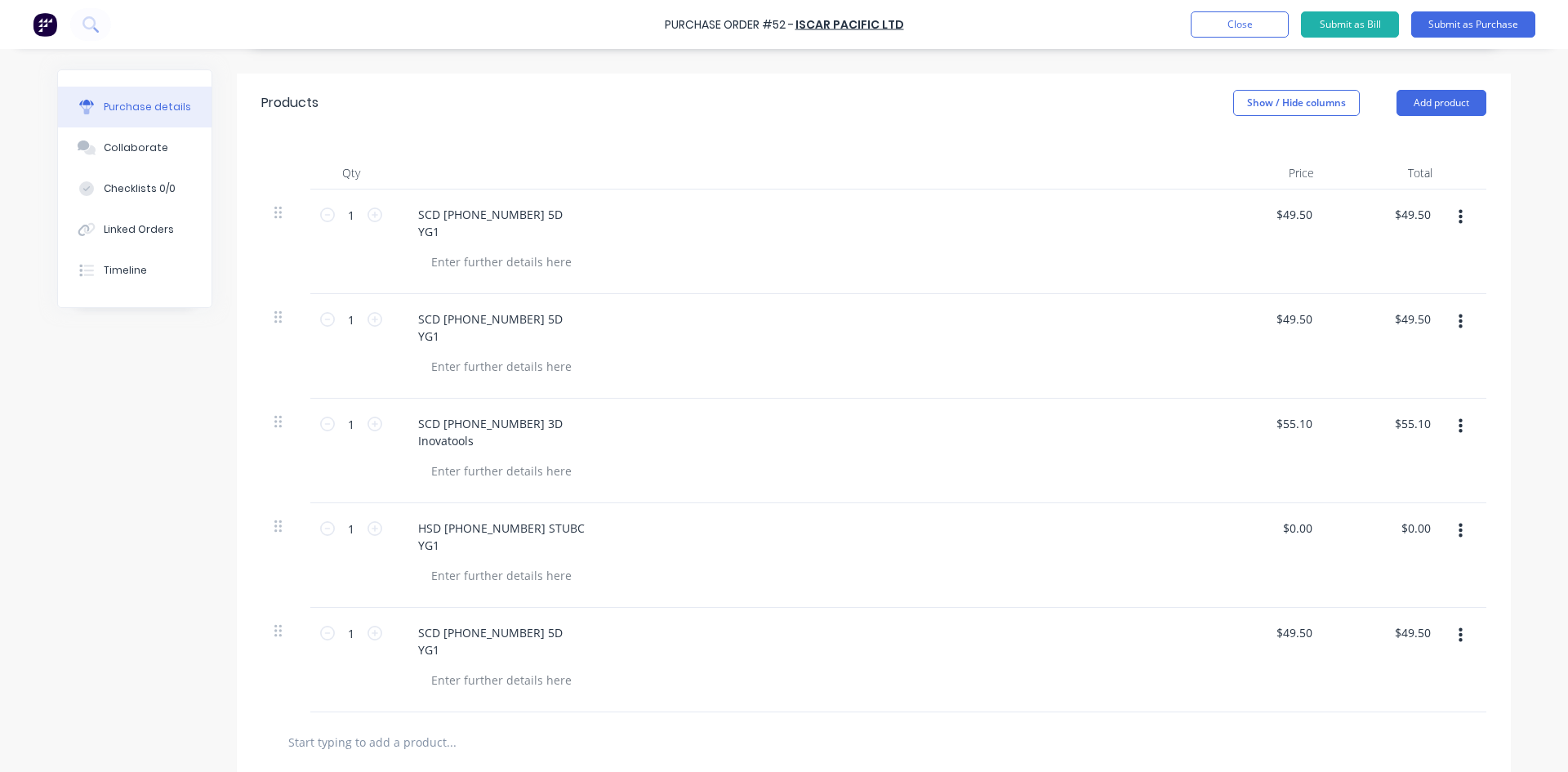
drag, startPoint x: 894, startPoint y: 556, endPoint x: 909, endPoint y: 555, distance: 15.0
click at [894, 556] on div "‎HSD [PHONE_NUMBER] STUBC YG1" at bounding box center [800, 536] width 791 height 40
click at [1303, 527] on input "0.00" at bounding box center [1300, 528] width 31 height 23
click at [1310, 523] on div "$0.00 $0.00" at bounding box center [1300, 528] width 44 height 23
click at [1308, 523] on input "0" at bounding box center [1304, 528] width 22 height 23
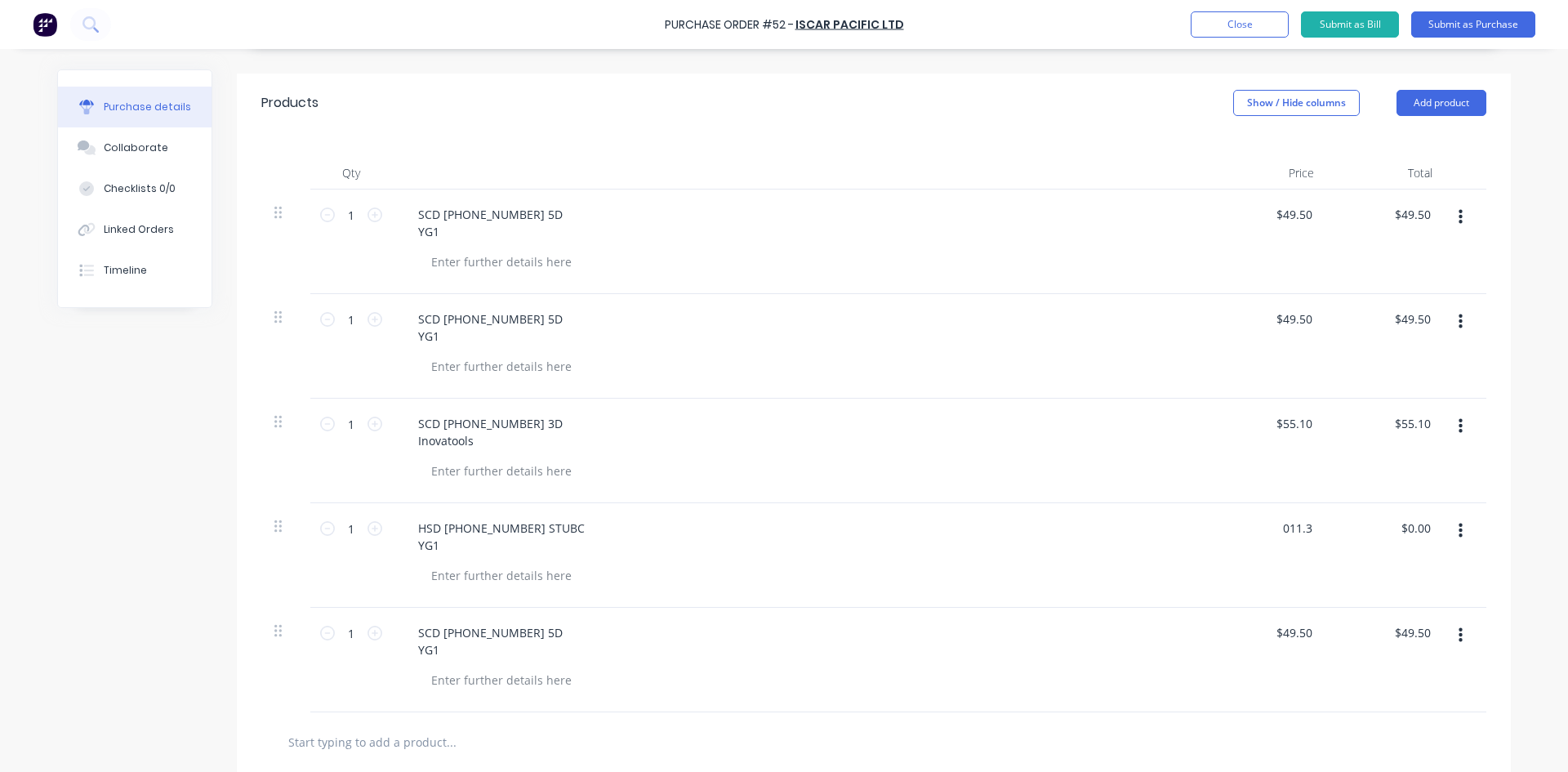
type input "$11.30"
click at [1315, 552] on div "$11.30 011.3" at bounding box center [1268, 555] width 119 height 104
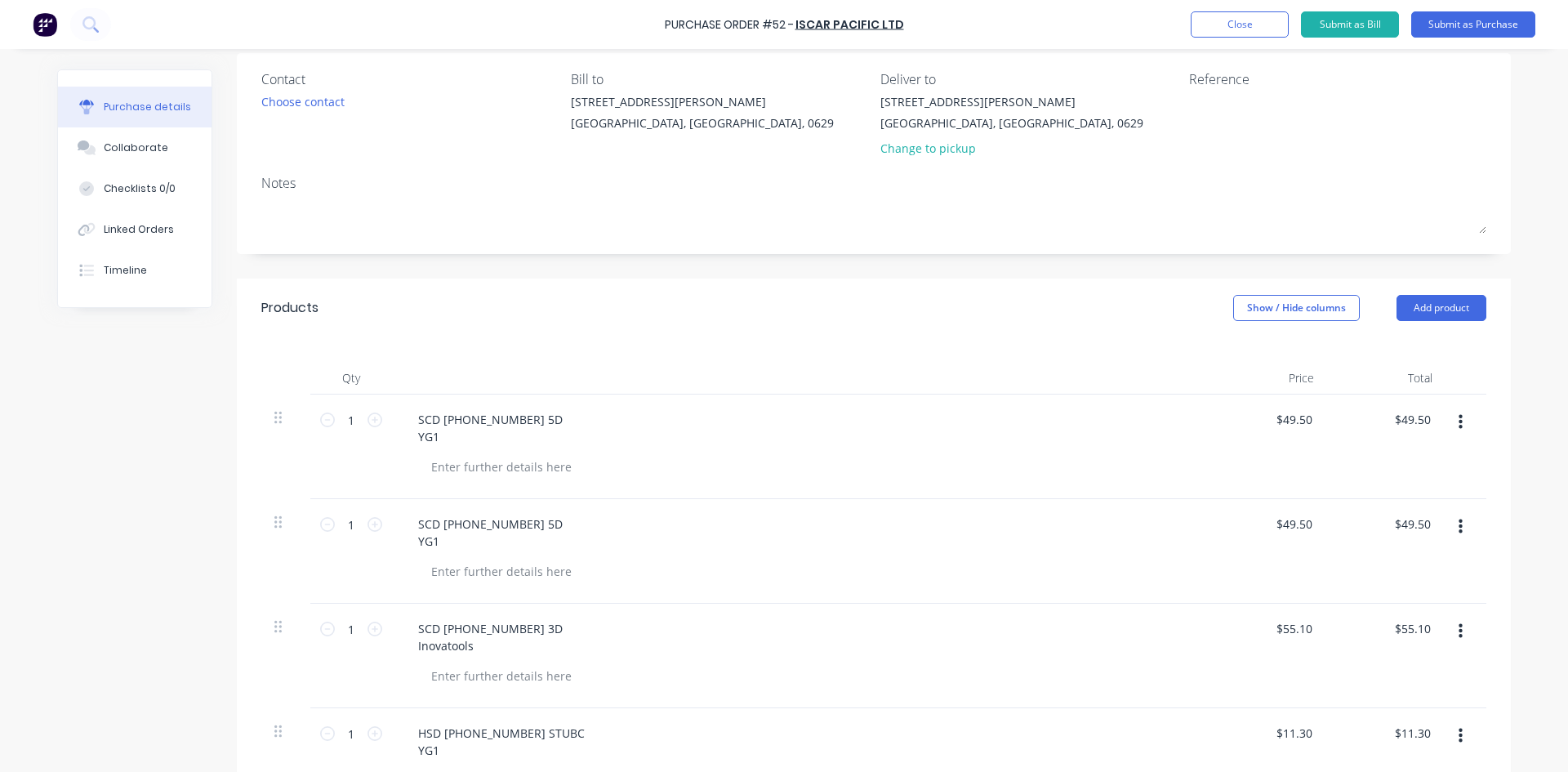
scroll to position [618, 0]
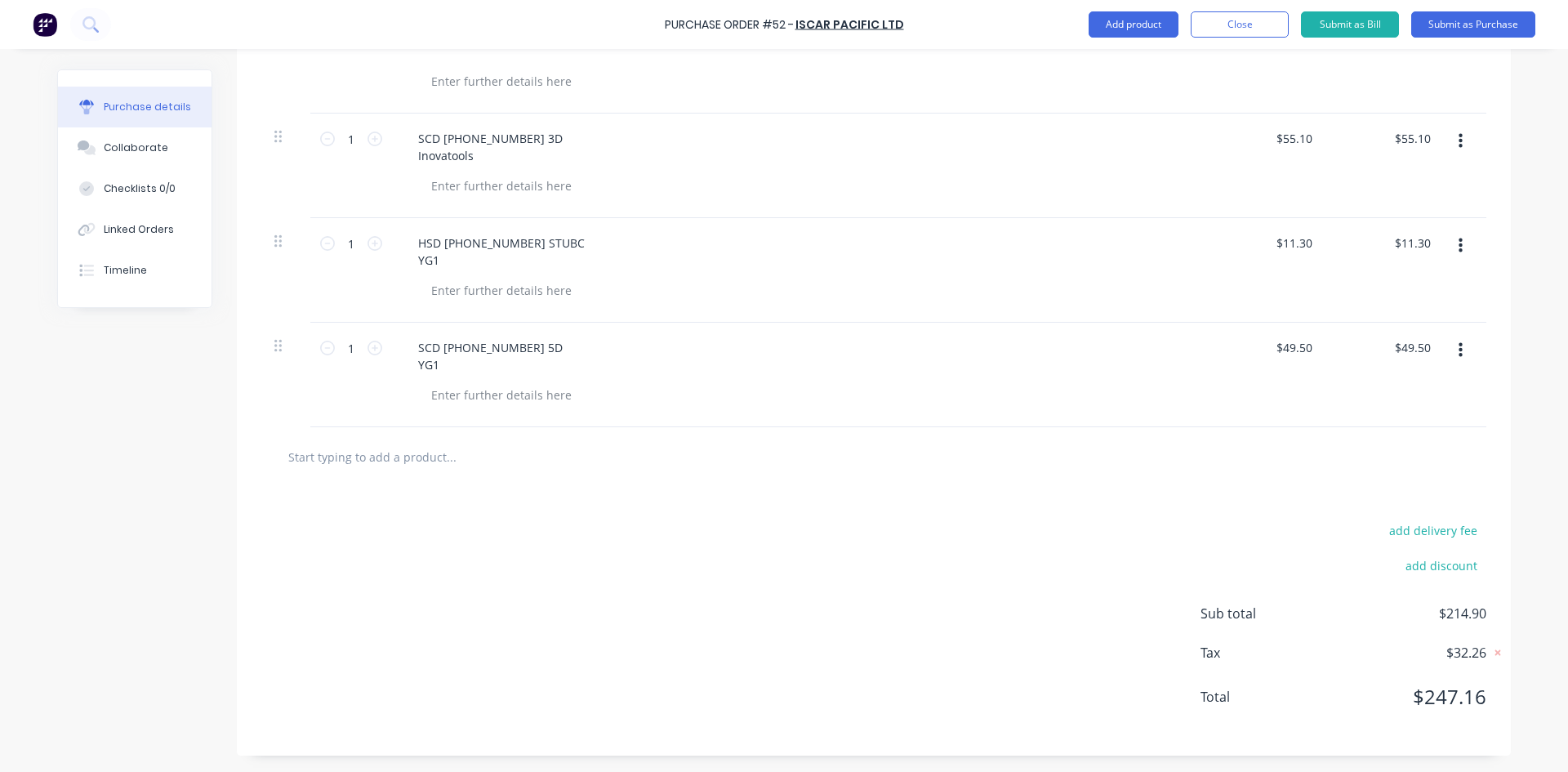
click at [1474, 618] on span "$214.90" at bounding box center [1405, 613] width 163 height 20
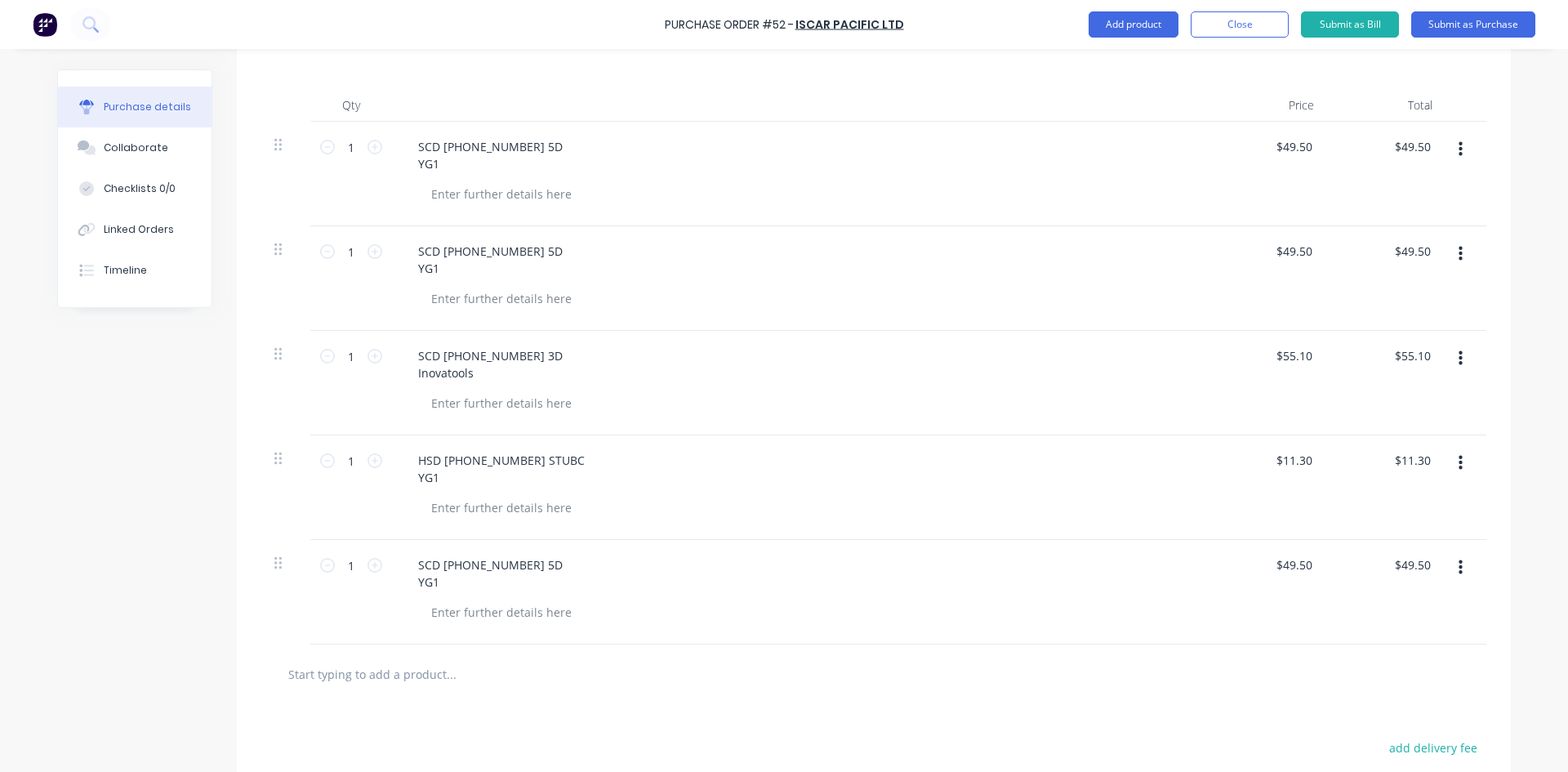
scroll to position [373, 0]
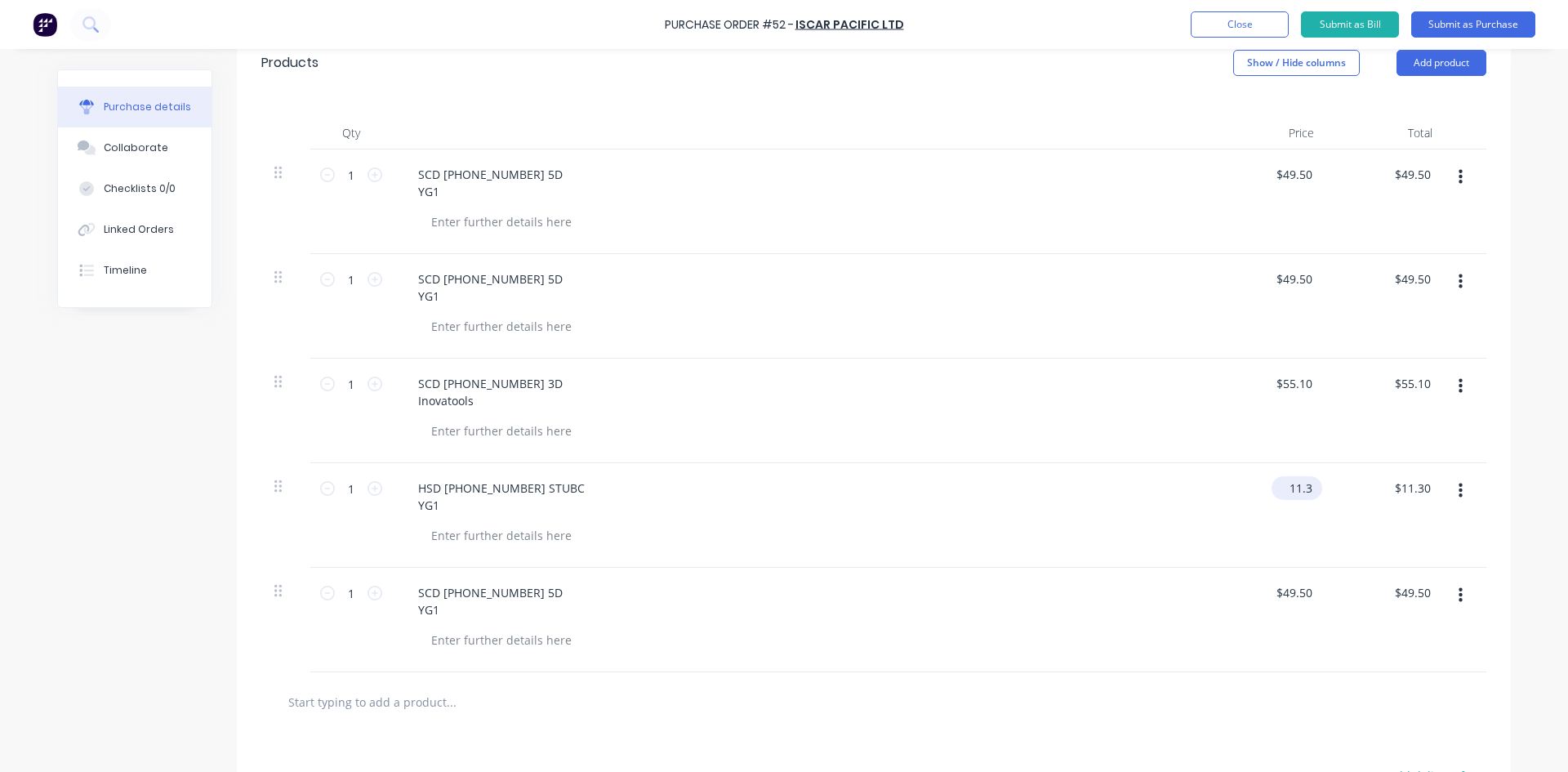
click at [1303, 493] on input "11.3" at bounding box center [1293, 487] width 44 height 23
type input "$11.10"
click at [1353, 636] on div "$49.50 $49.50" at bounding box center [1387, 619] width 119 height 104
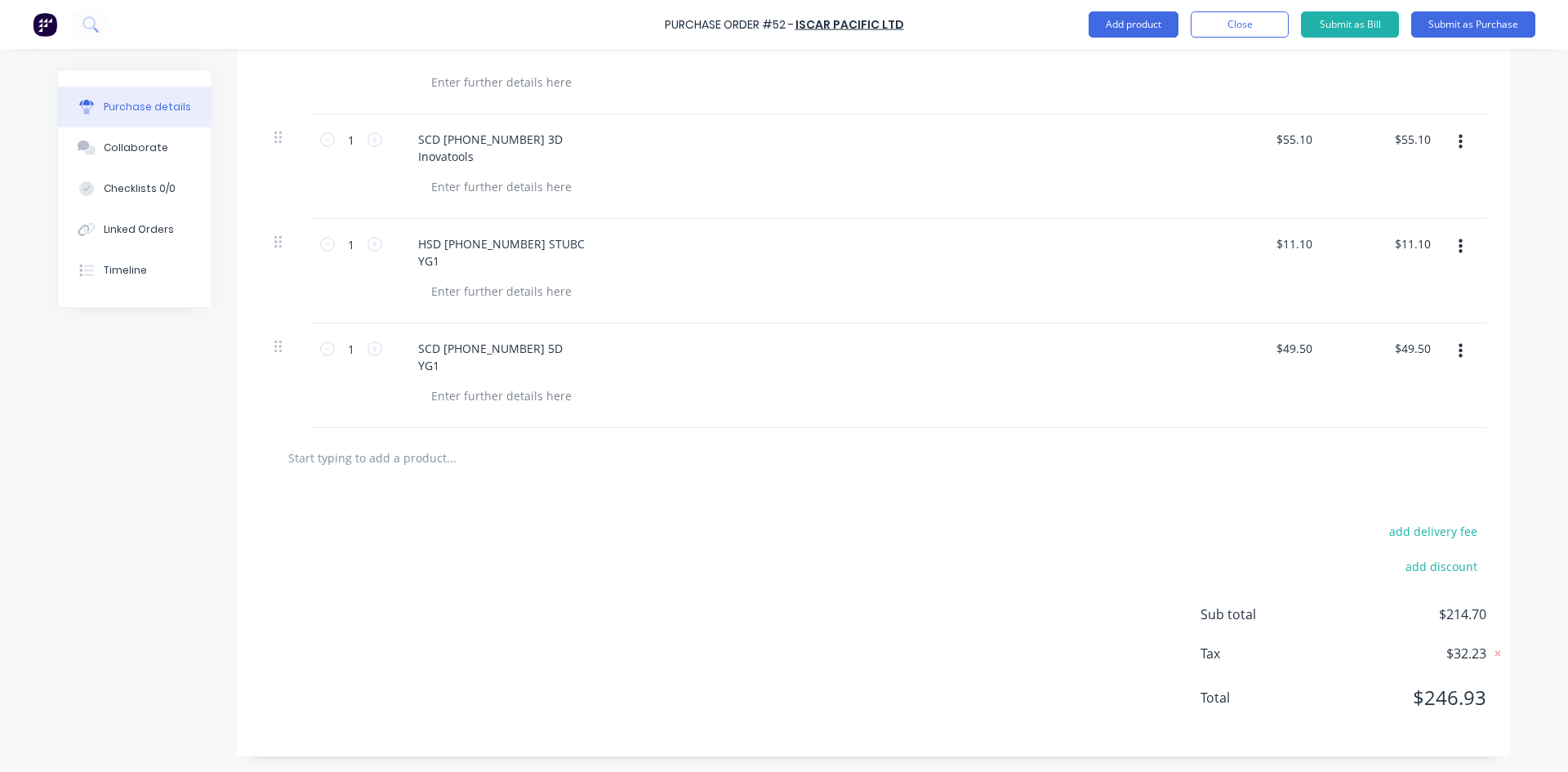
scroll to position [618, 0]
click at [1301, 246] on input "11.1" at bounding box center [1293, 242] width 44 height 23
type input "$11.30"
click at [1313, 515] on div "add delivery fee add discount Sub total $214.70 Tax $32.23 Total $246.93" at bounding box center [874, 620] width 1274 height 268
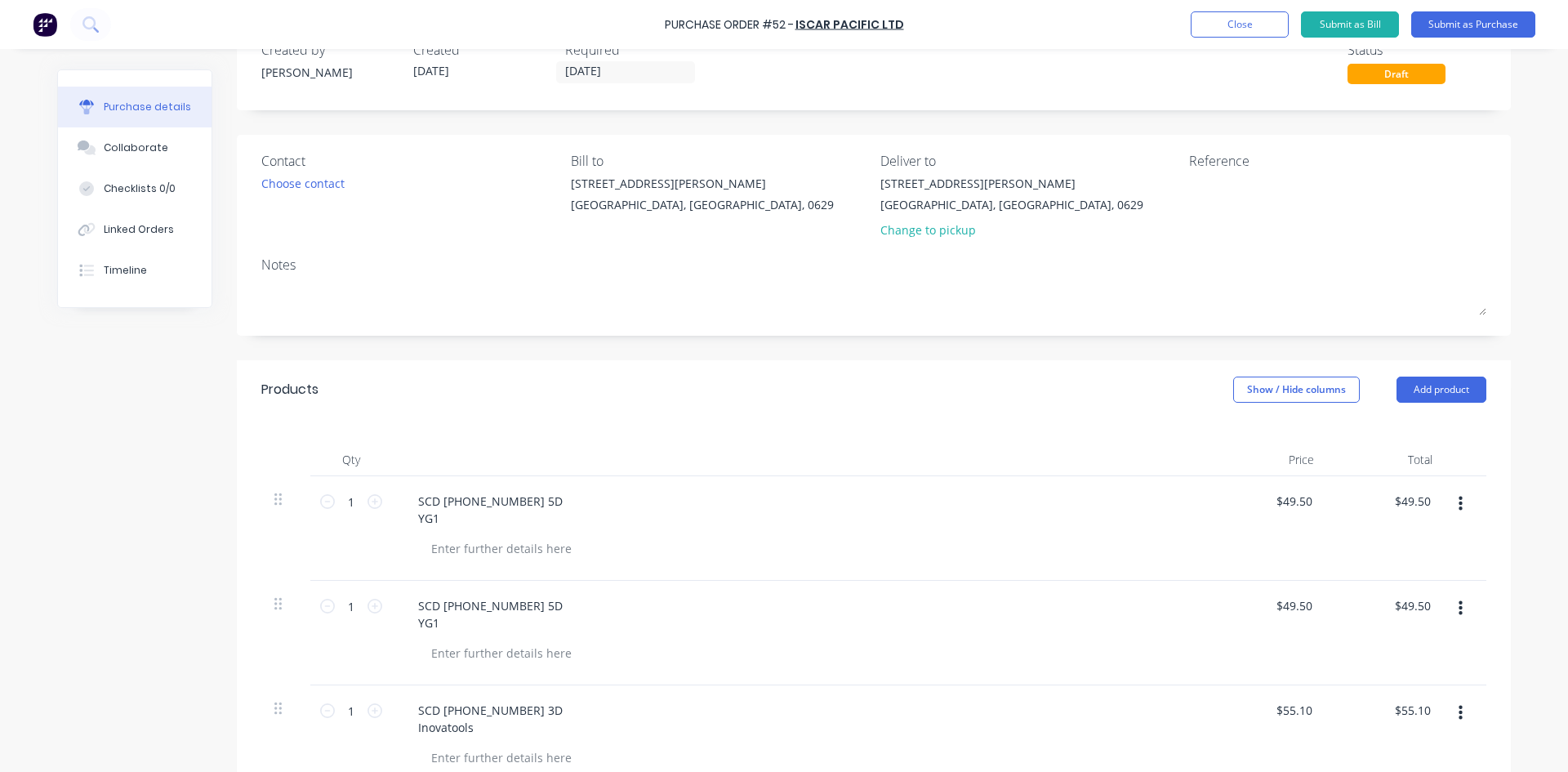
scroll to position [0, 0]
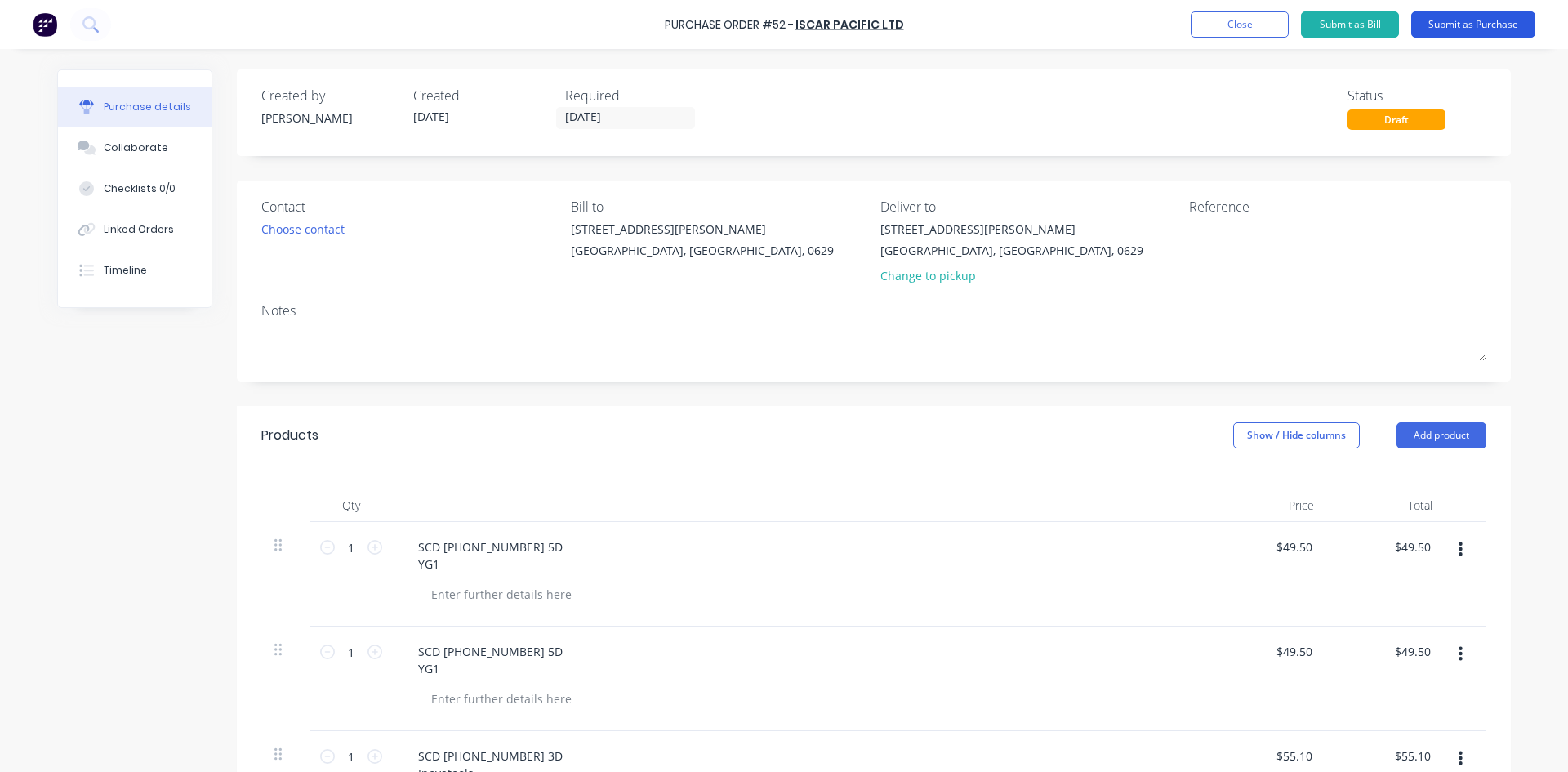
click at [1501, 26] on button "Submit as Purchase" at bounding box center [1474, 24] width 124 height 26
